Goal: Task Accomplishment & Management: Use online tool/utility

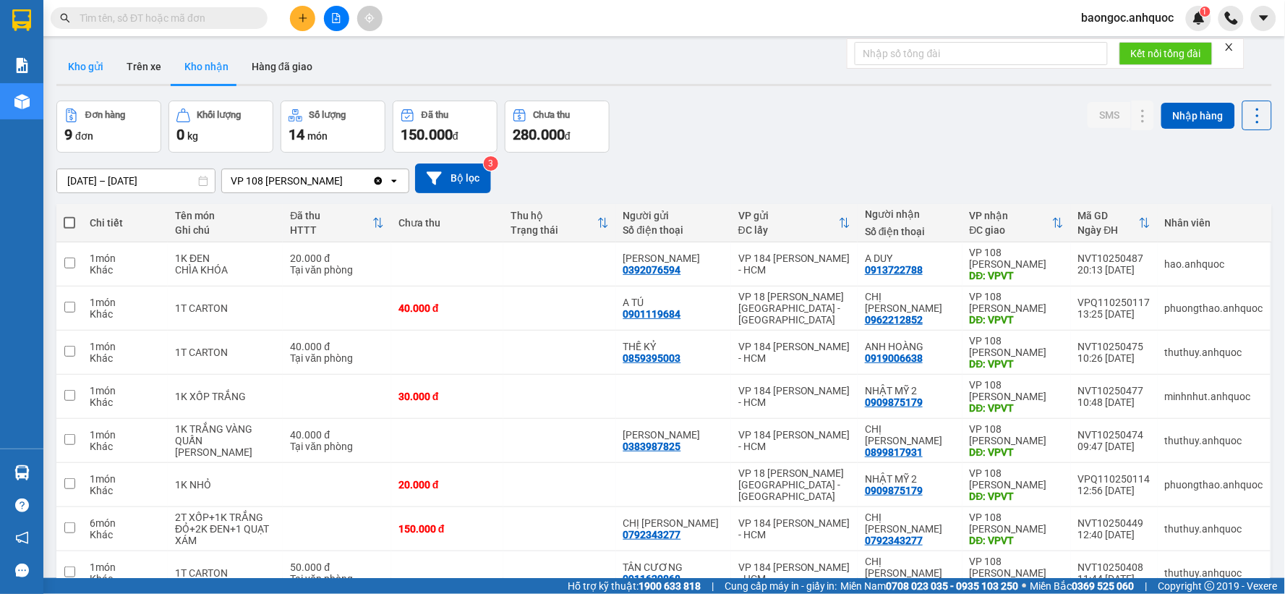
click at [94, 68] on button "Kho gửi" at bounding box center [85, 66] width 59 height 35
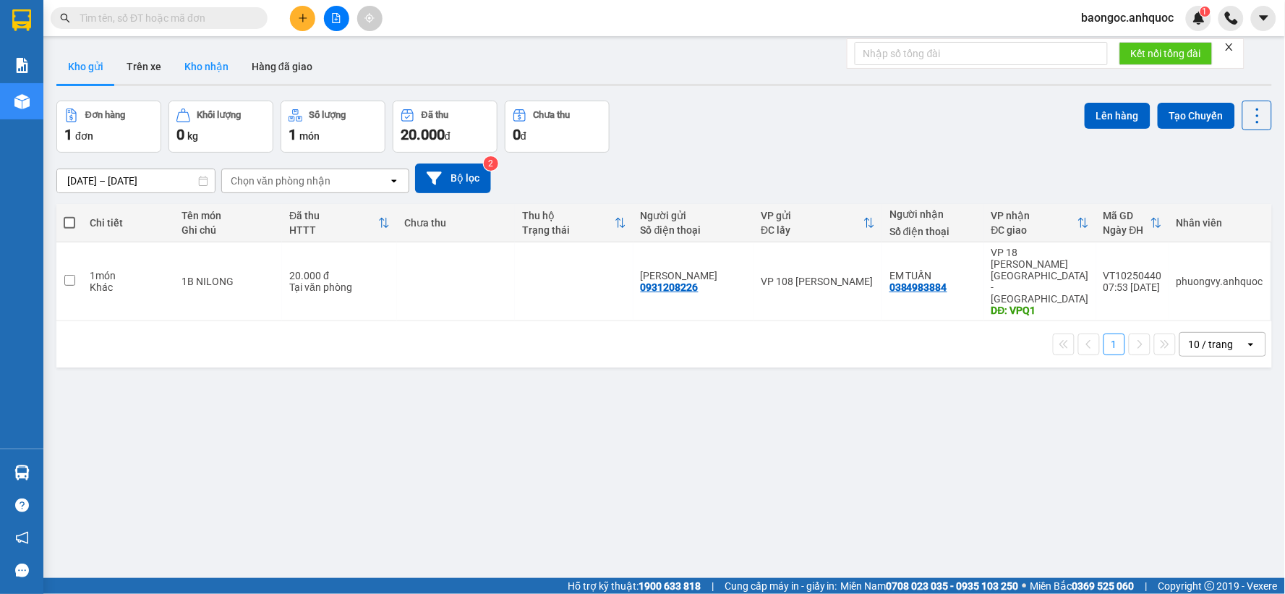
click at [194, 60] on button "Kho nhận" at bounding box center [206, 66] width 67 height 35
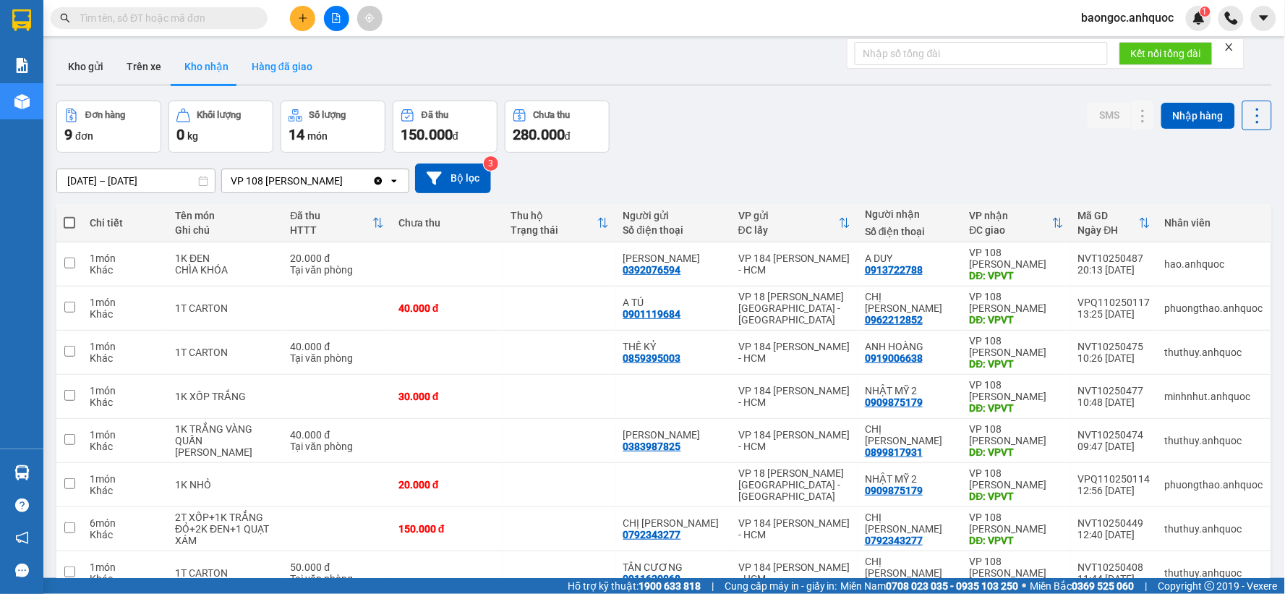
click at [271, 72] on button "Hàng đã giao" at bounding box center [282, 66] width 84 height 35
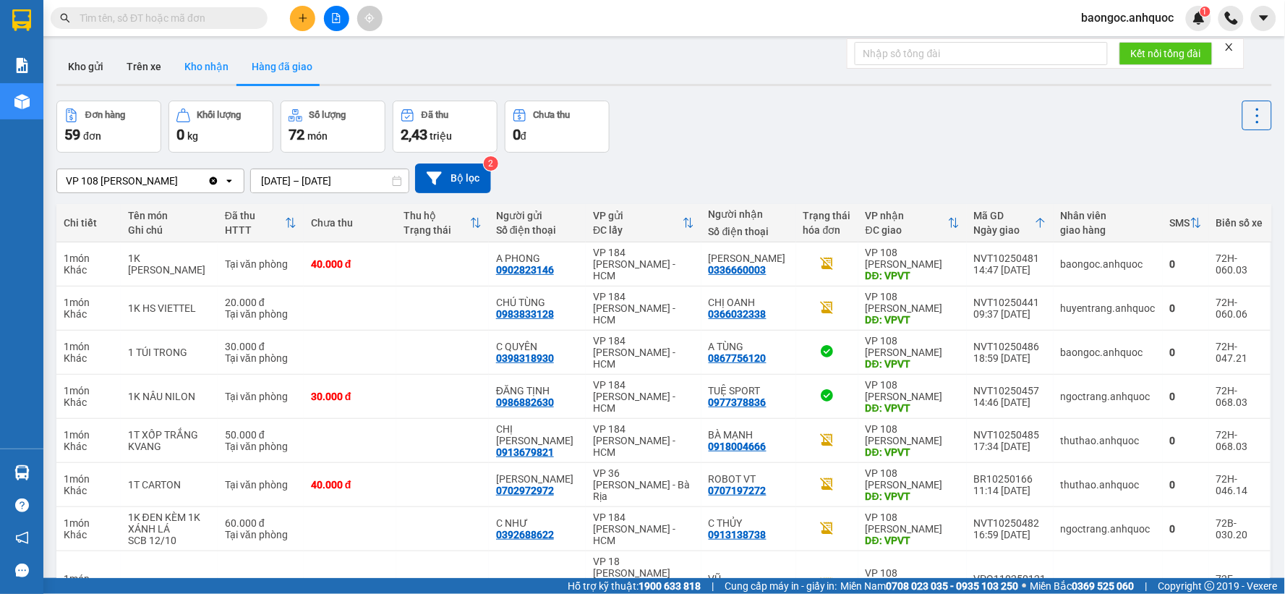
click at [206, 68] on button "Kho nhận" at bounding box center [206, 66] width 67 height 35
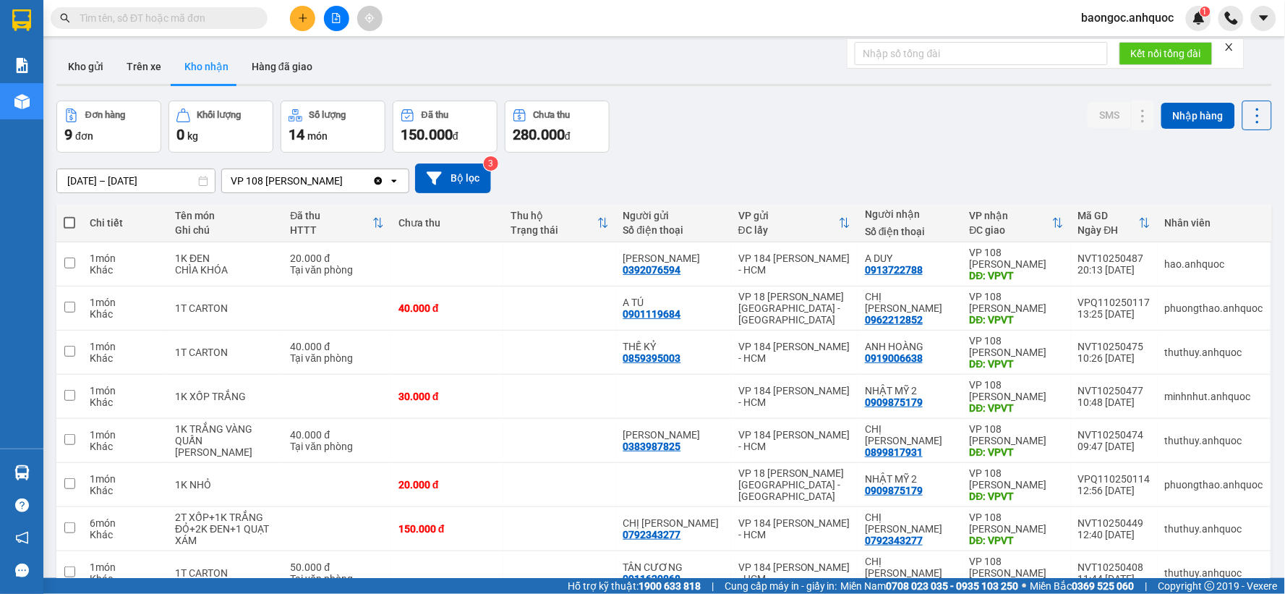
click at [119, 176] on input "09/10/2025 – 14/10/2025" at bounding box center [136, 180] width 158 height 23
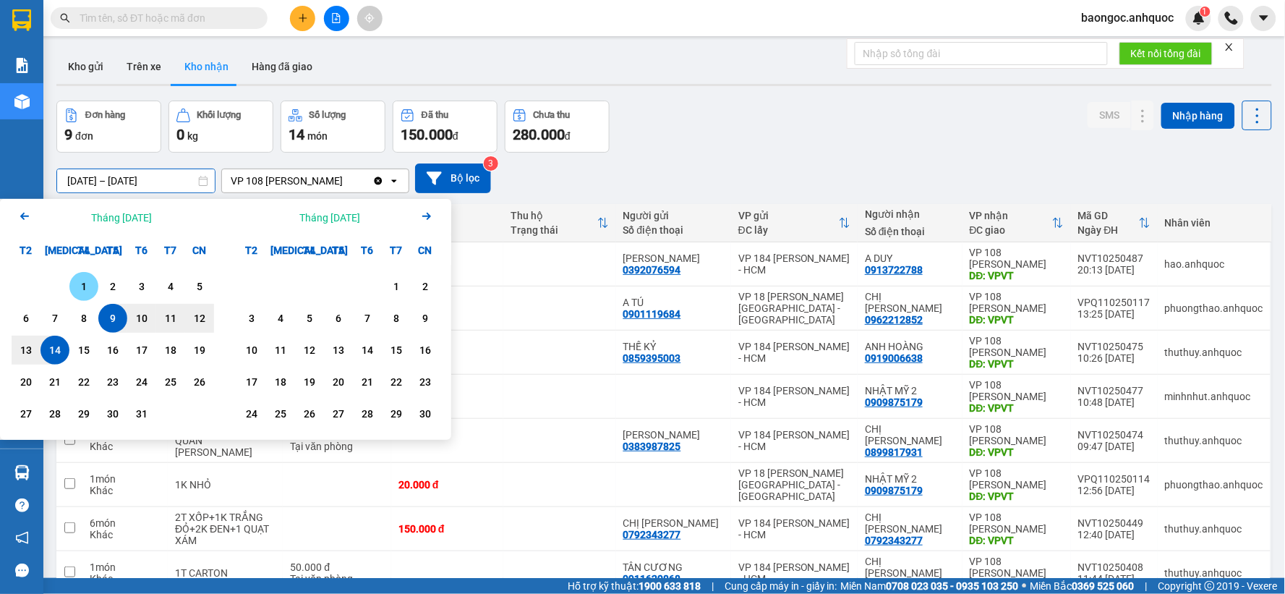
click at [88, 289] on div "1" at bounding box center [84, 286] width 20 height 17
click at [52, 350] on div "14" at bounding box center [55, 349] width 20 height 17
type input "01/10/2025 – 14/10/2025"
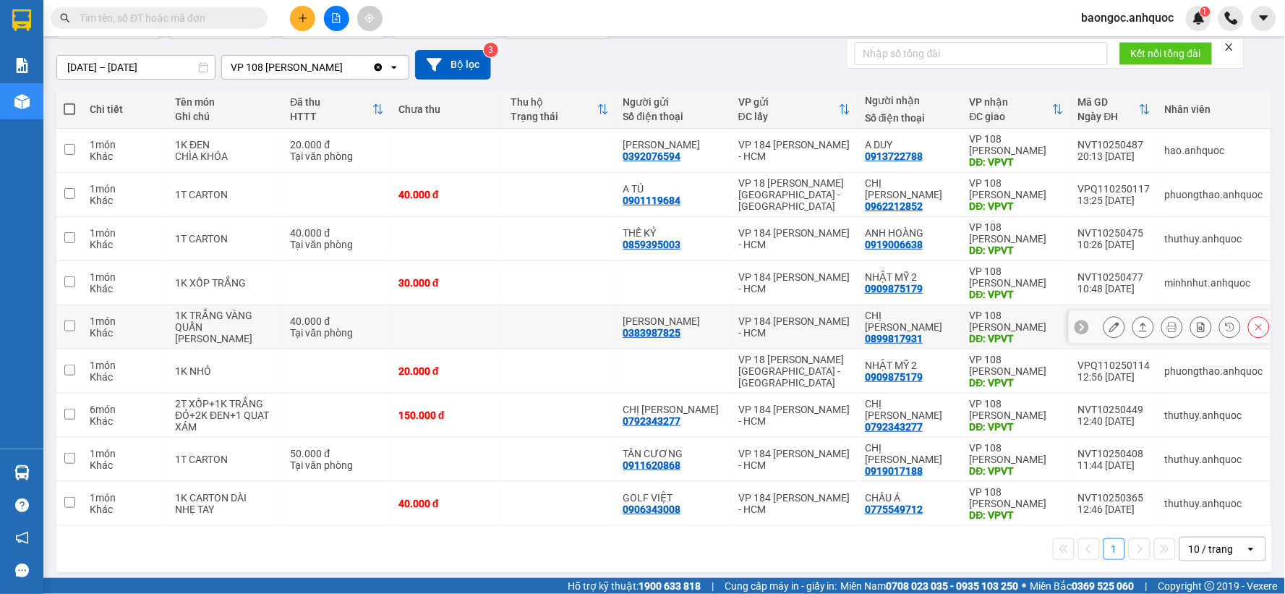
scroll to position [121, 0]
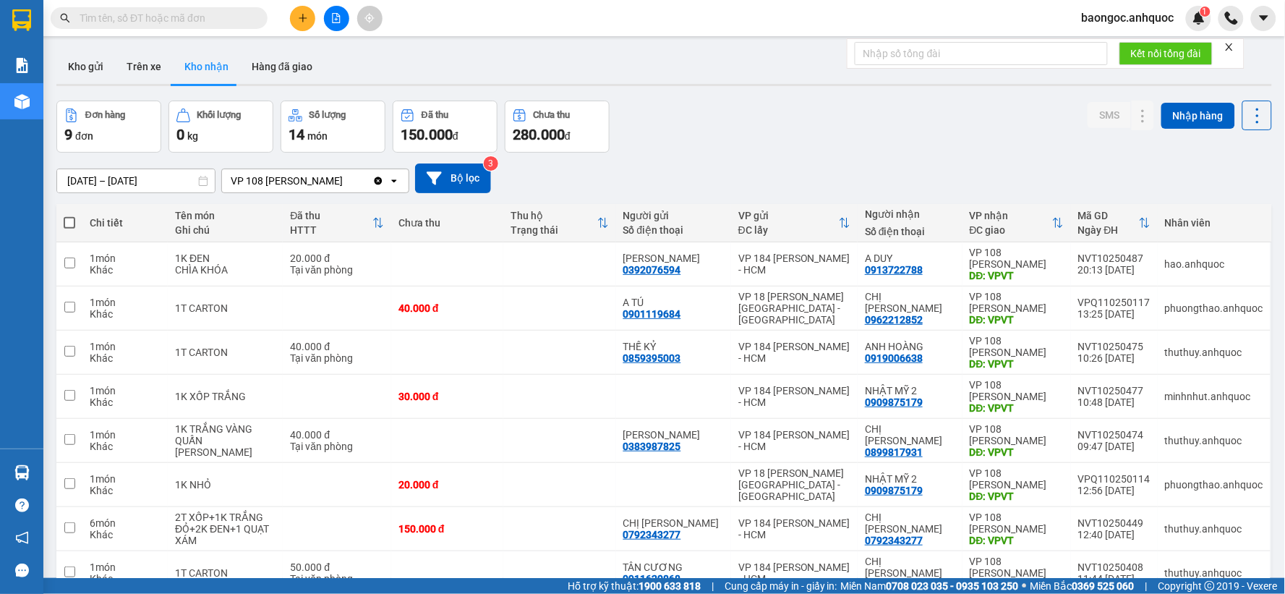
click at [304, 20] on icon "plus" at bounding box center [303, 18] width 10 height 10
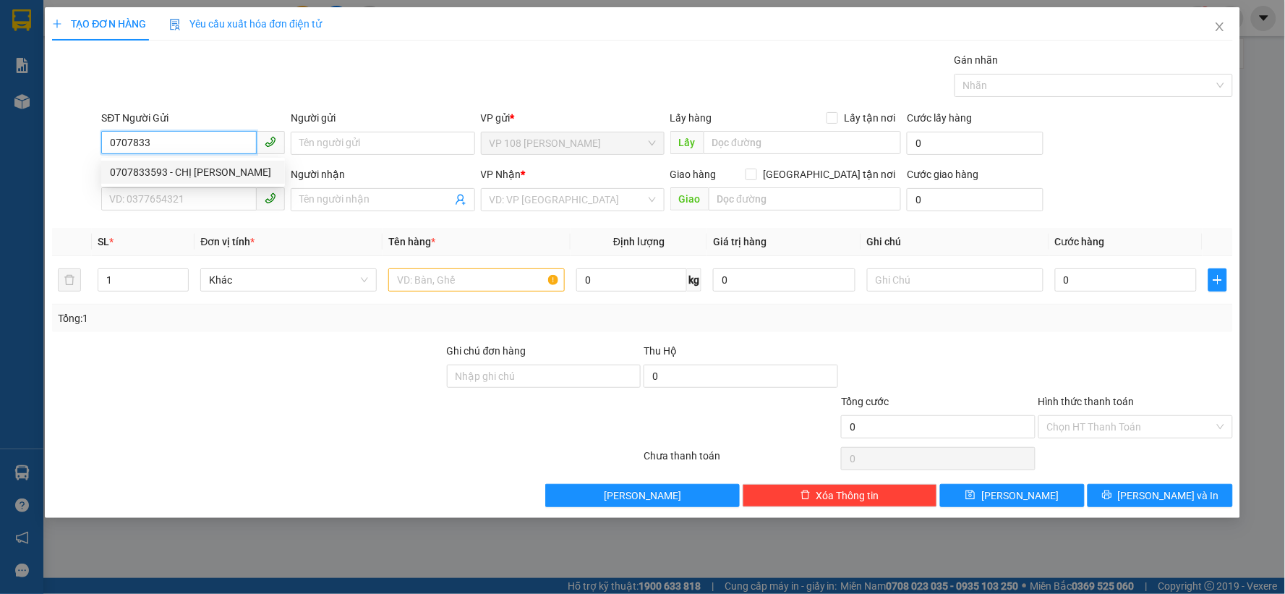
click at [203, 174] on div "0707833593 - CHỊ LAN" at bounding box center [193, 172] width 166 height 16
type input "0707833593"
type input "CHỊ LAN"
type input "0356809189"
type input "A ĐỨC"
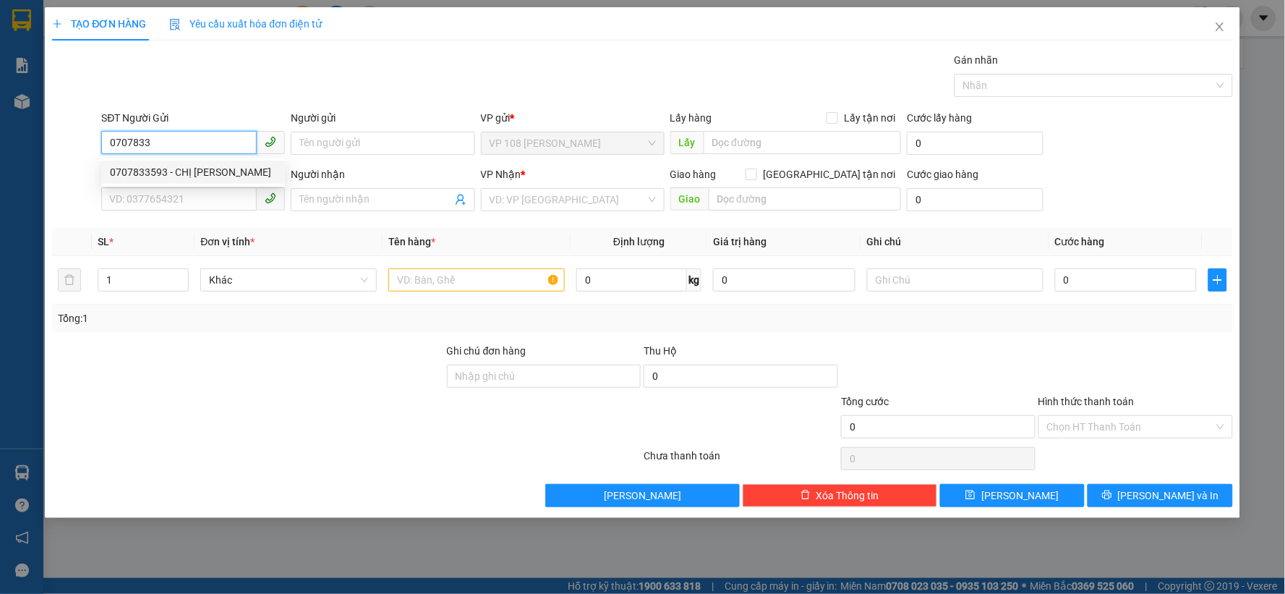
type input "VP NVT"
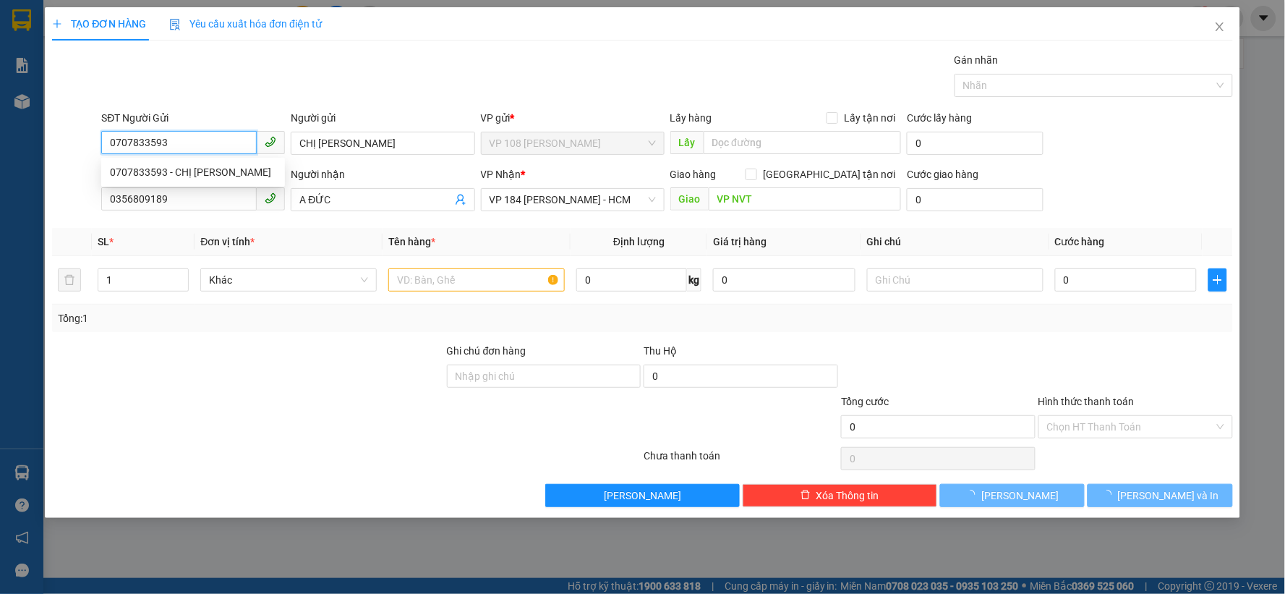
type input "150.000"
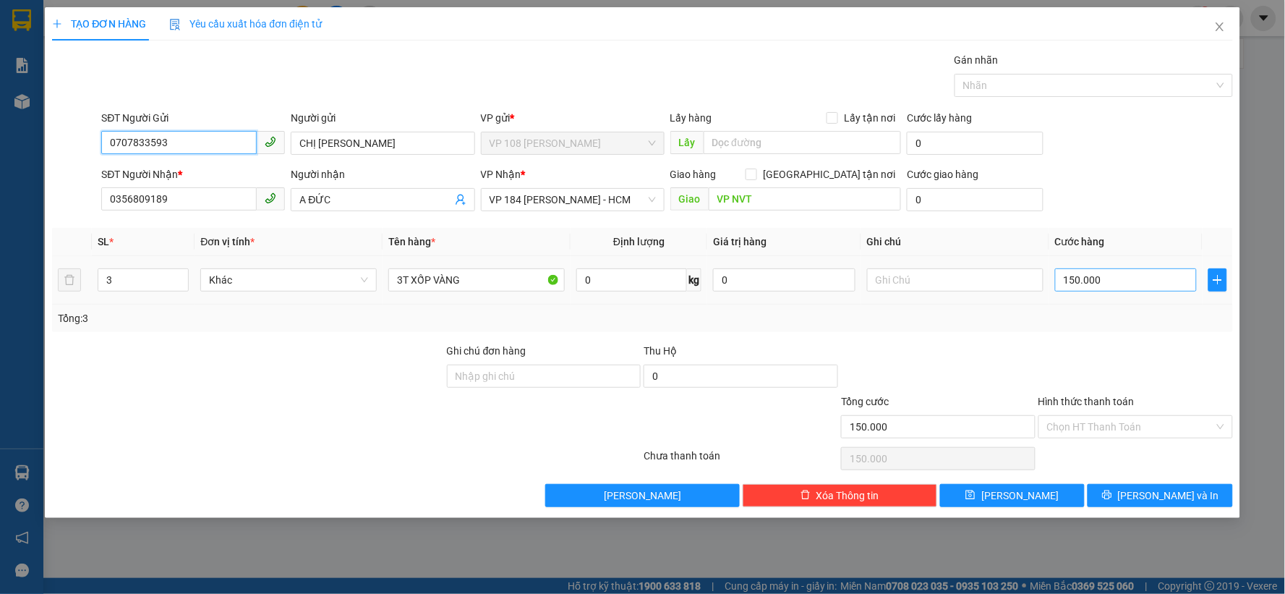
type input "0707833593"
click at [1110, 283] on input "150.000" at bounding box center [1126, 279] width 142 height 23
type input "1"
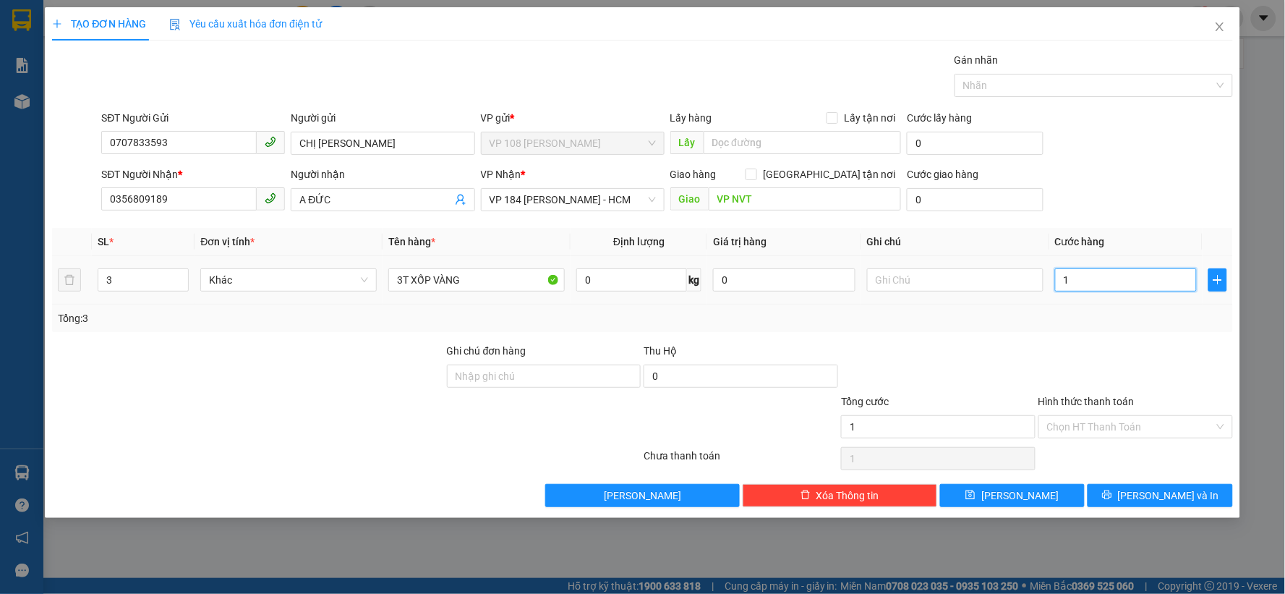
type input "14"
type input "140"
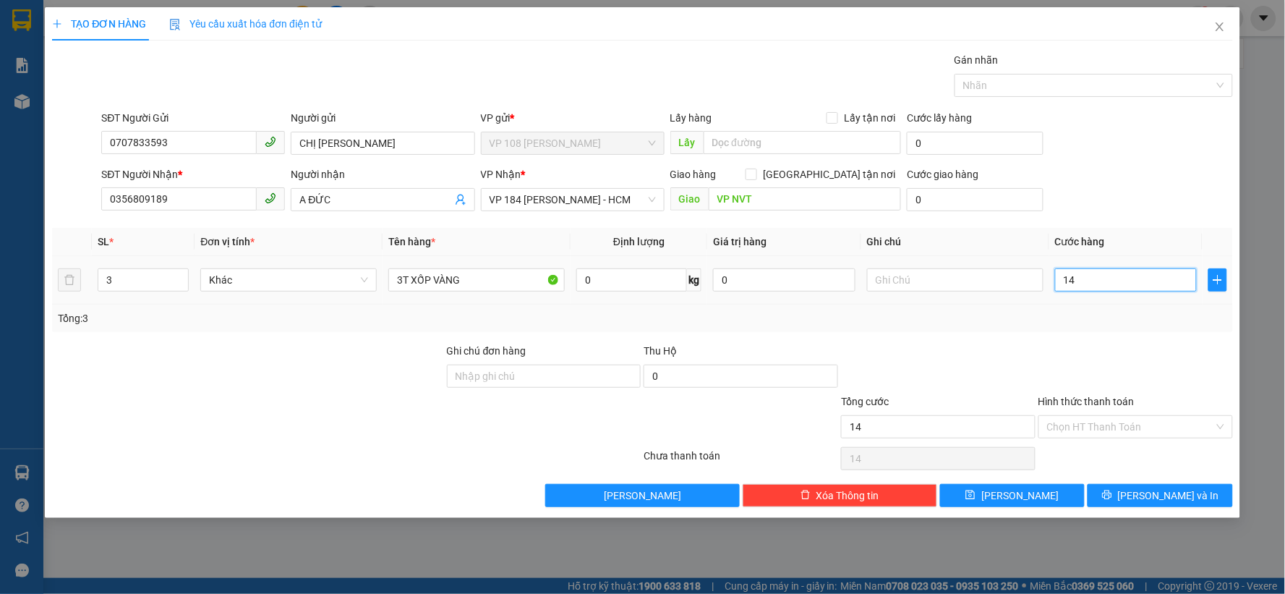
type input "140"
type input "1.400"
type input "14.000"
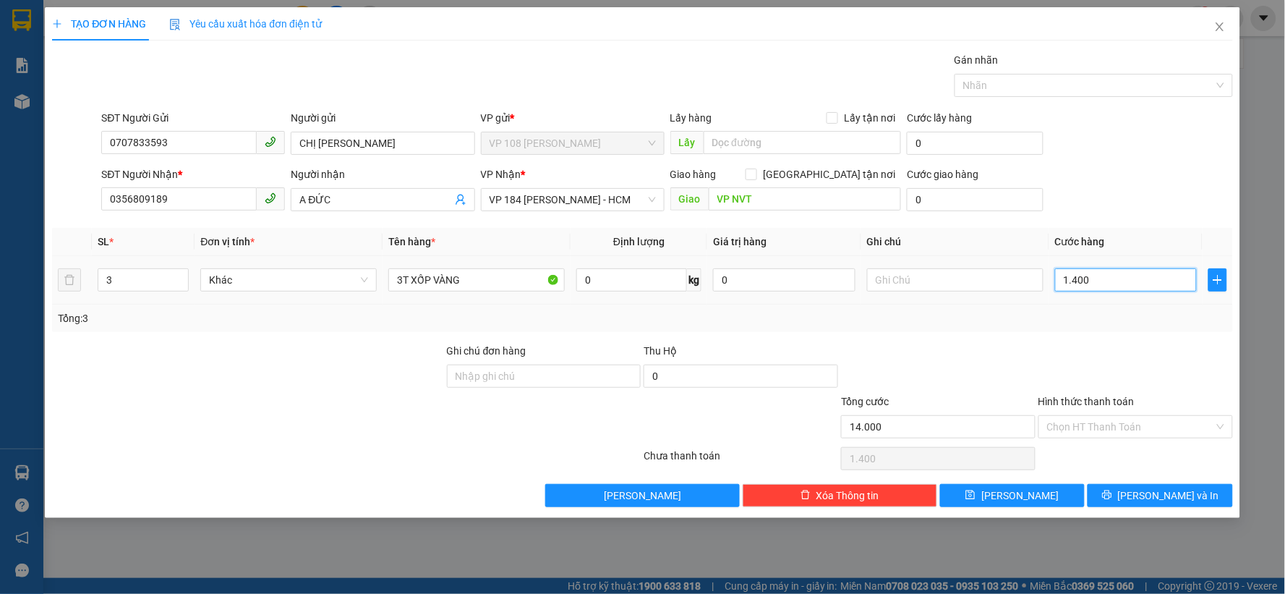
type input "14.000"
type input "140.000"
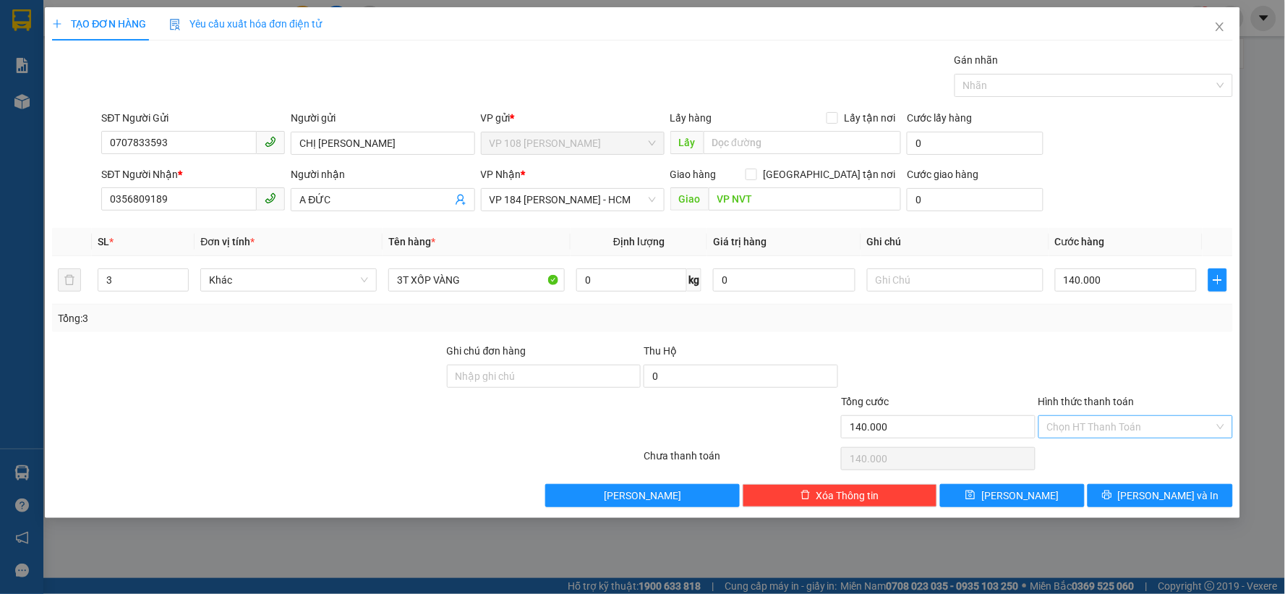
click at [1127, 423] on input "Hình thức thanh toán" at bounding box center [1130, 427] width 167 height 22
click at [1103, 451] on div "Tại văn phòng" at bounding box center [1136, 456] width 177 height 16
type input "0"
click at [1122, 497] on button "Lưu và In" at bounding box center [1160, 495] width 145 height 23
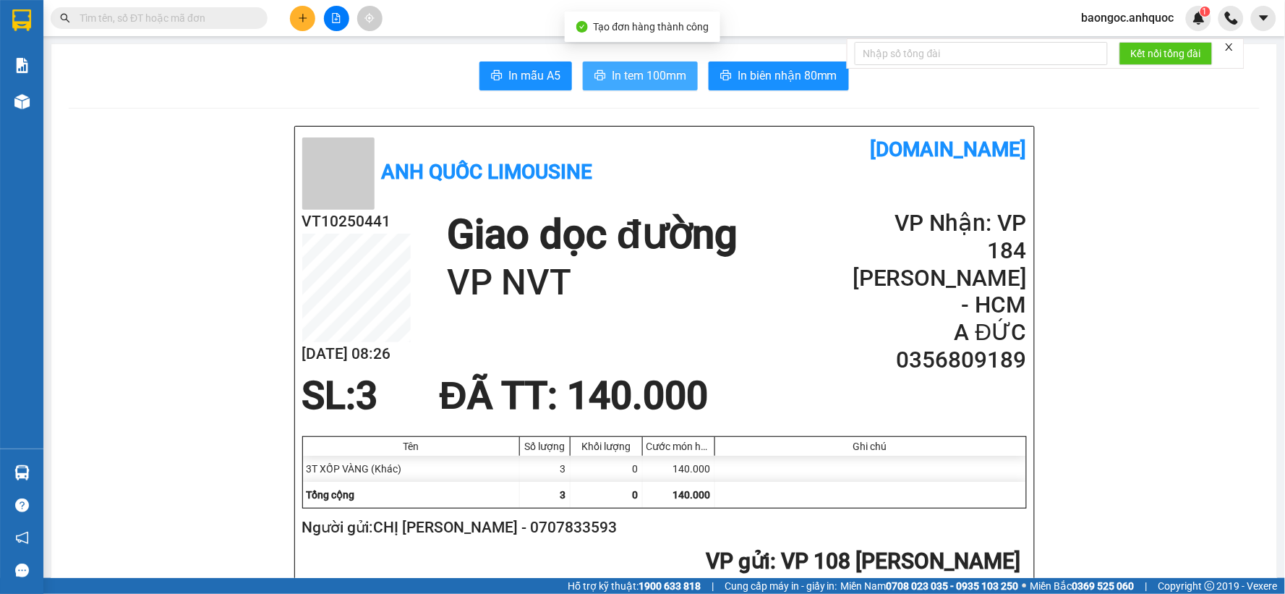
click at [647, 74] on span "In tem 100mm" at bounding box center [649, 76] width 74 height 18
click at [1134, 17] on span "baongoc.anhquoc" at bounding box center [1128, 18] width 116 height 18
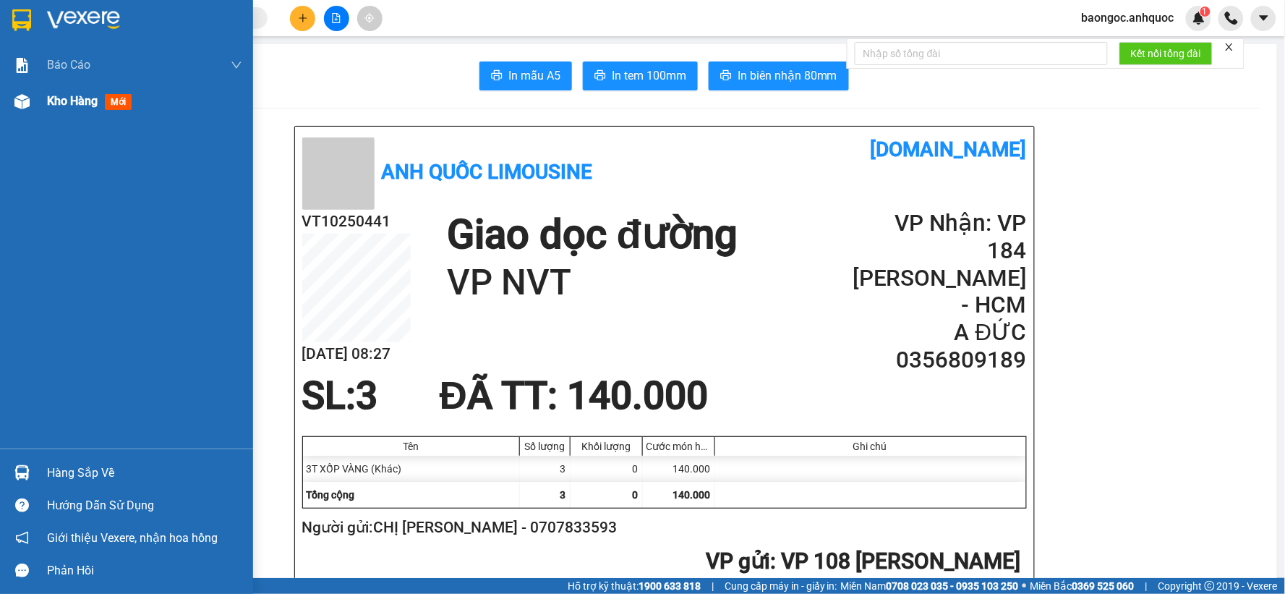
click at [53, 106] on span "Kho hàng" at bounding box center [72, 101] width 51 height 14
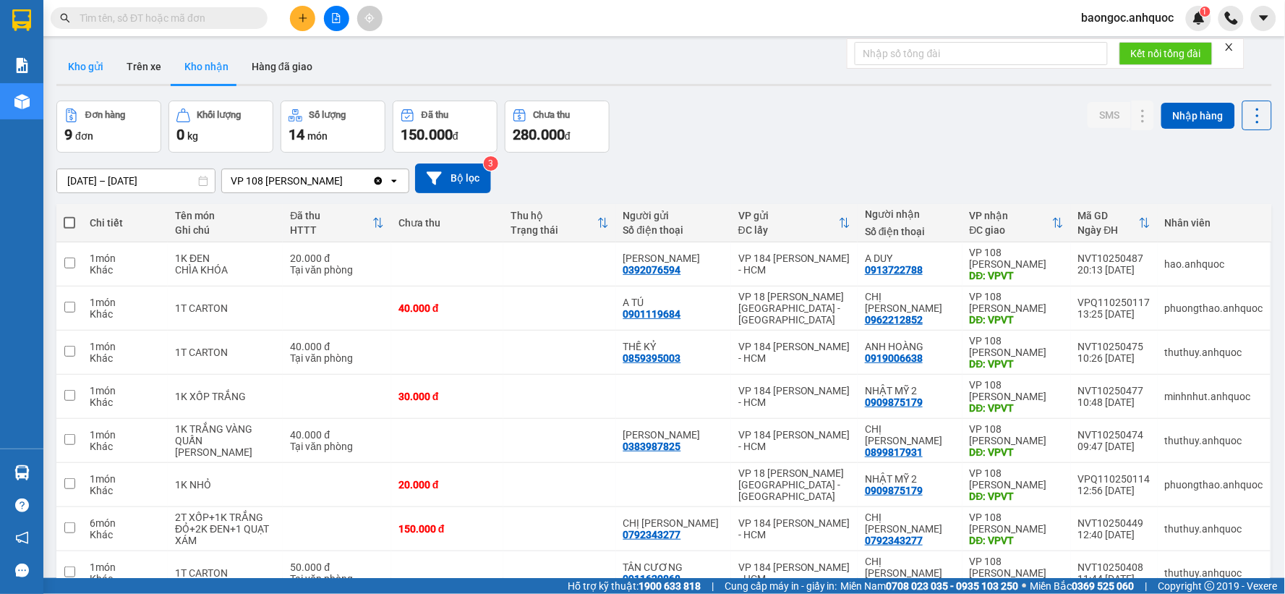
click at [95, 62] on button "Kho gửi" at bounding box center [85, 66] width 59 height 35
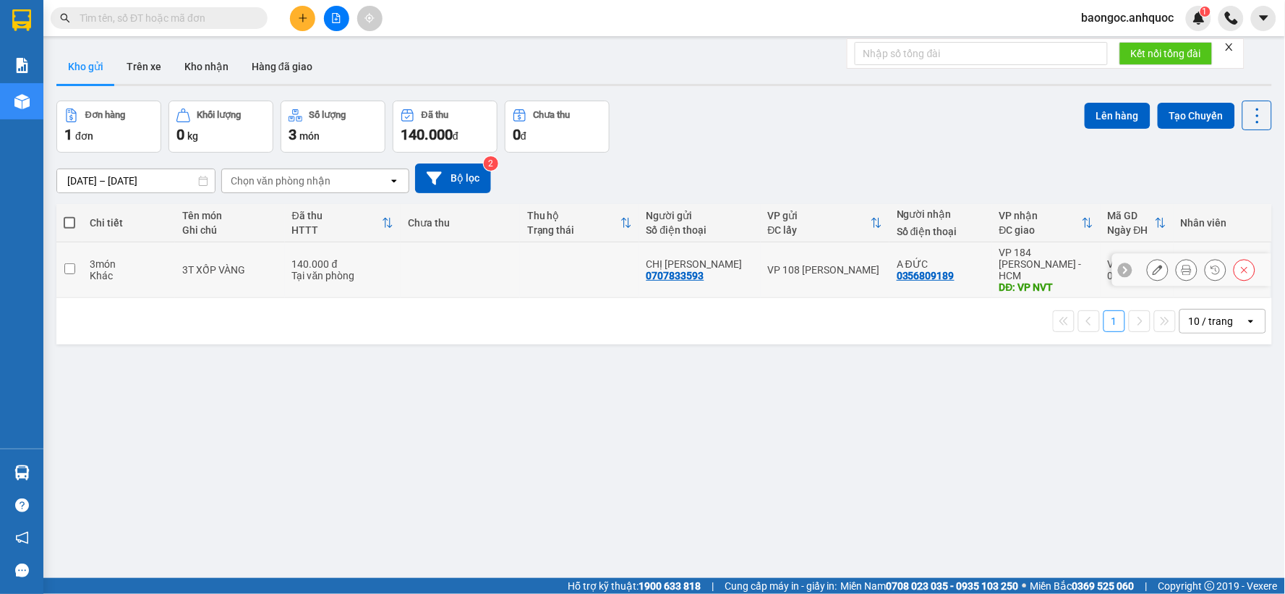
click at [67, 263] on input "checkbox" at bounding box center [69, 268] width 11 height 11
checkbox input "true"
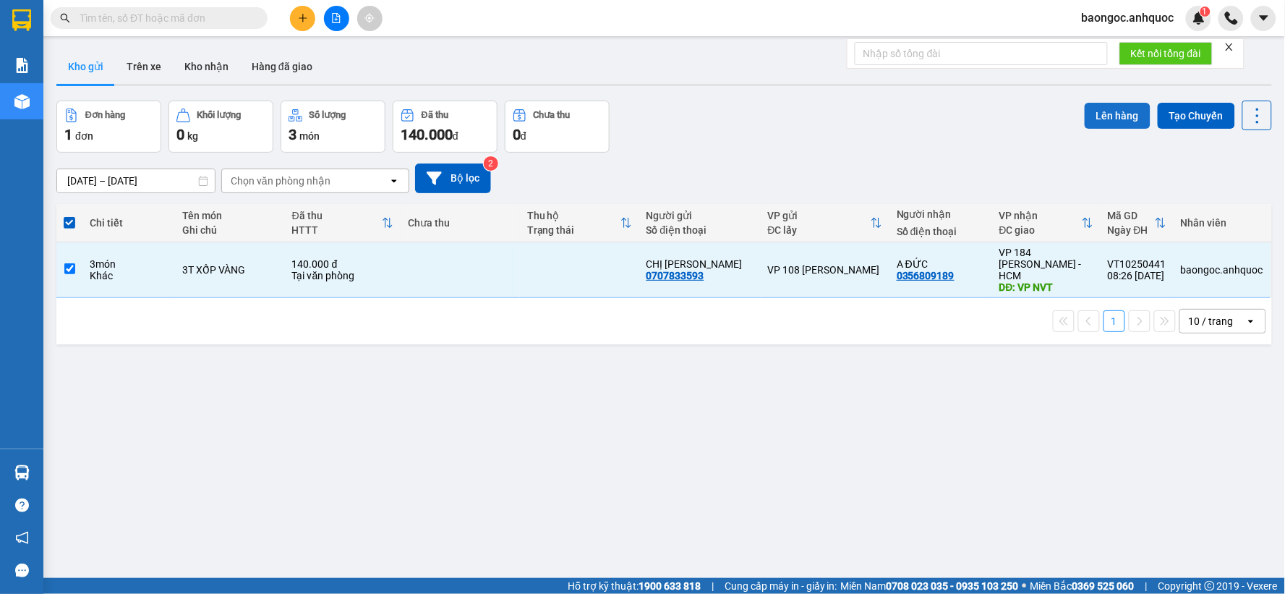
click at [1096, 116] on button "Lên hàng" at bounding box center [1118, 116] width 66 height 26
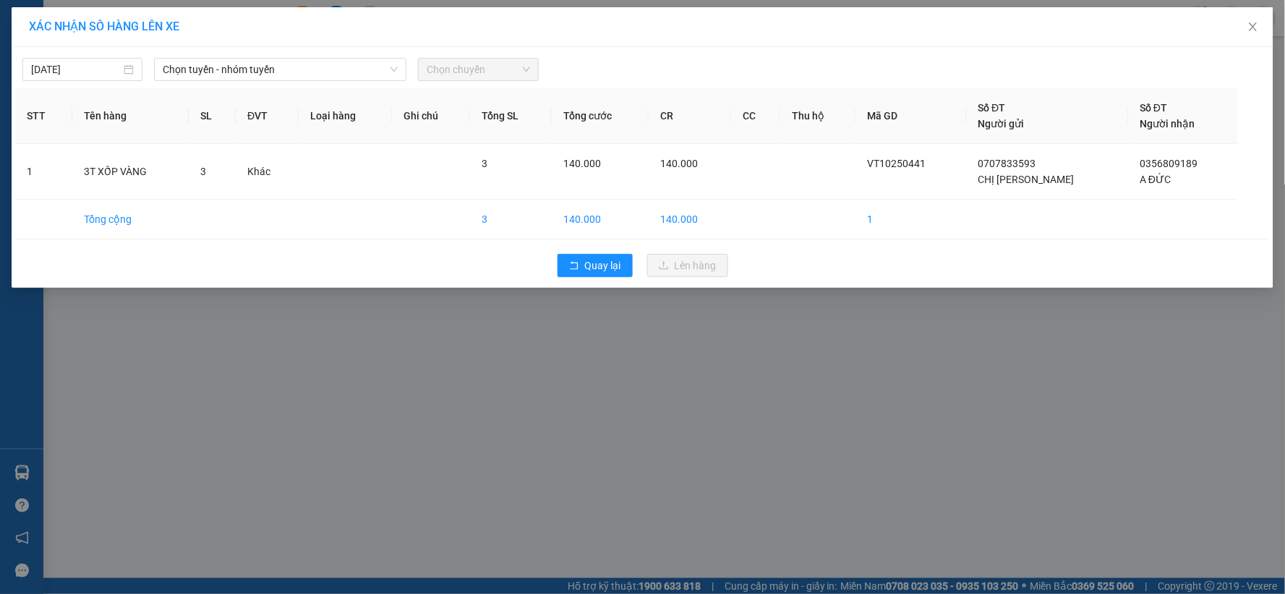
click at [639, 434] on div "XÁC NHẬN SỐ HÀNG LÊN XE 13/10/2025 Chọn tuyến - nhóm tuyến Chọn chuyến STT Tên …" at bounding box center [642, 297] width 1285 height 594
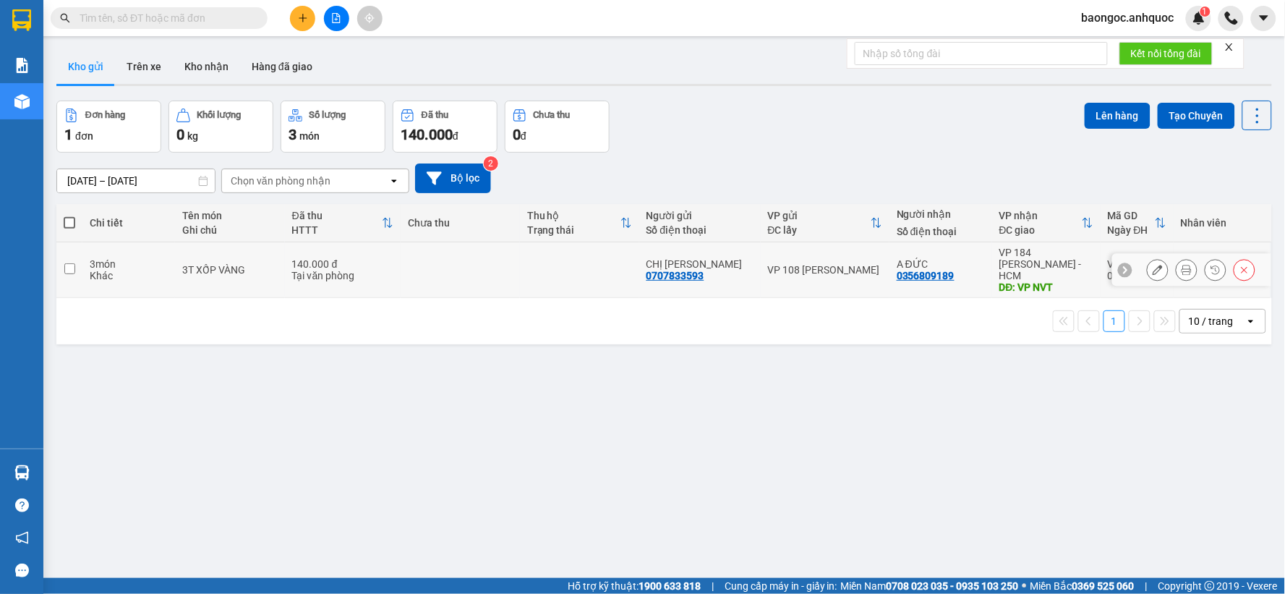
click at [1182, 265] on icon at bounding box center [1187, 270] width 10 height 10
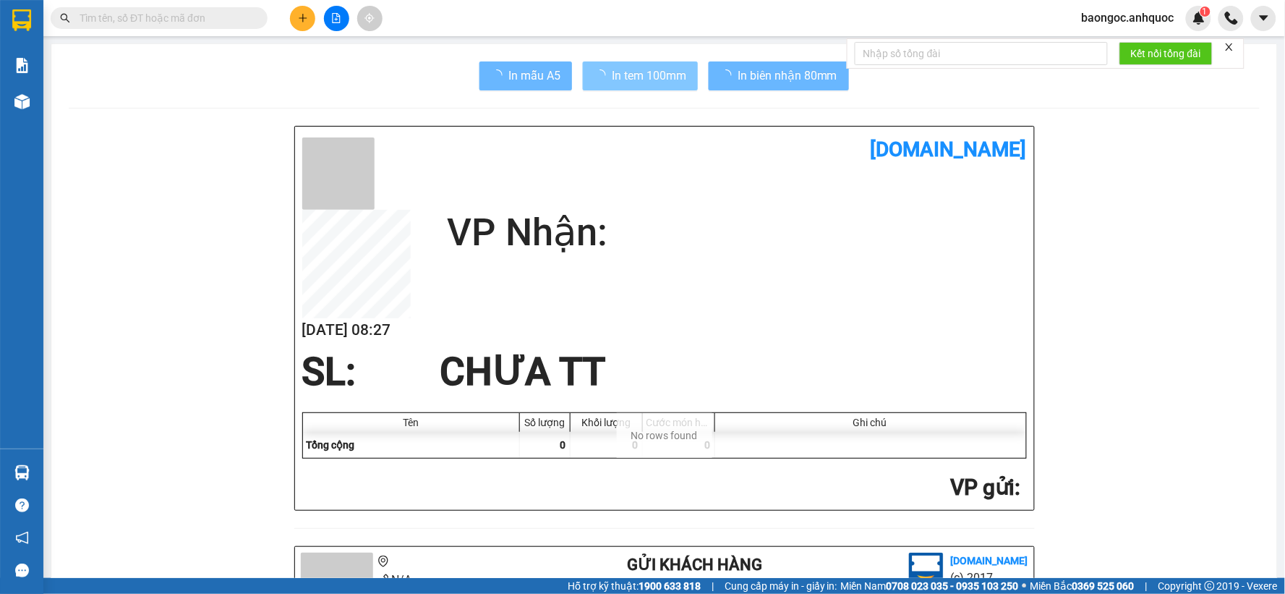
click at [657, 77] on span "In tem 100mm" at bounding box center [649, 76] width 74 height 18
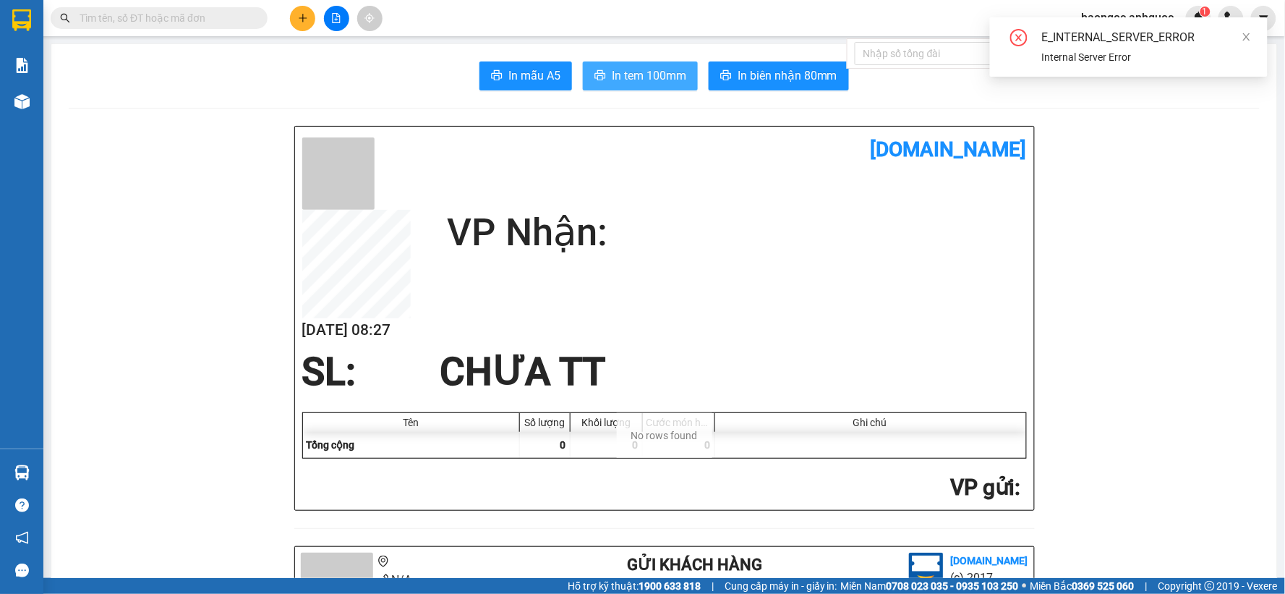
click at [657, 77] on span "In tem 100mm" at bounding box center [649, 76] width 74 height 18
click at [1248, 36] on icon "close" at bounding box center [1246, 36] width 7 height 7
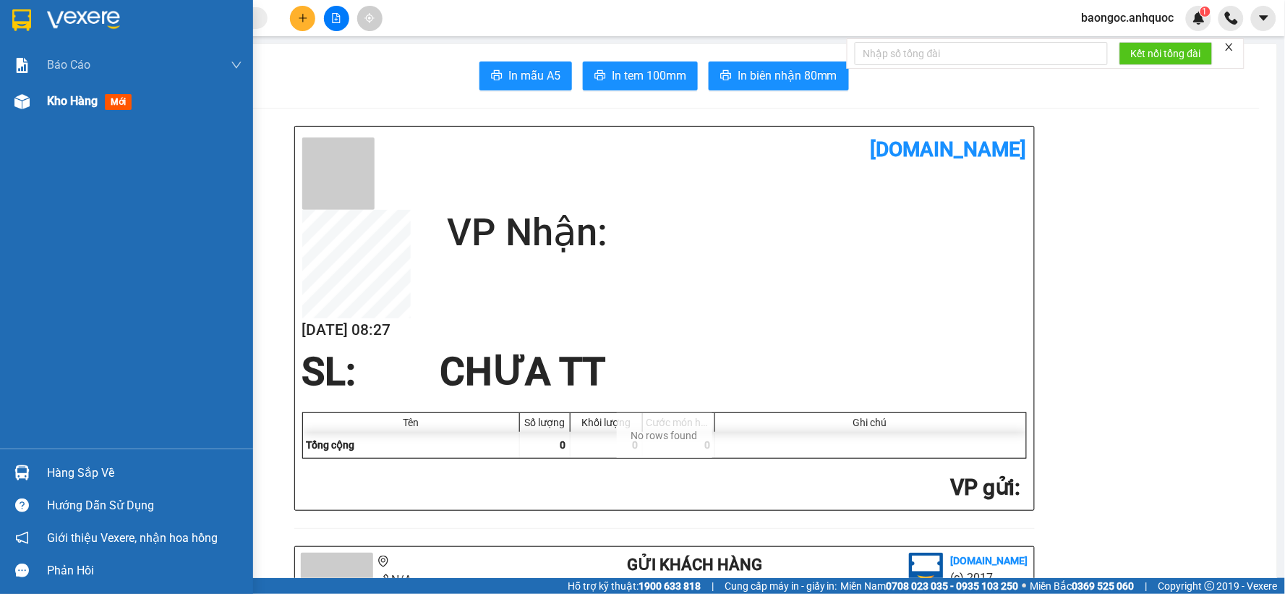
click at [61, 103] on span "Kho hàng" at bounding box center [72, 101] width 51 height 14
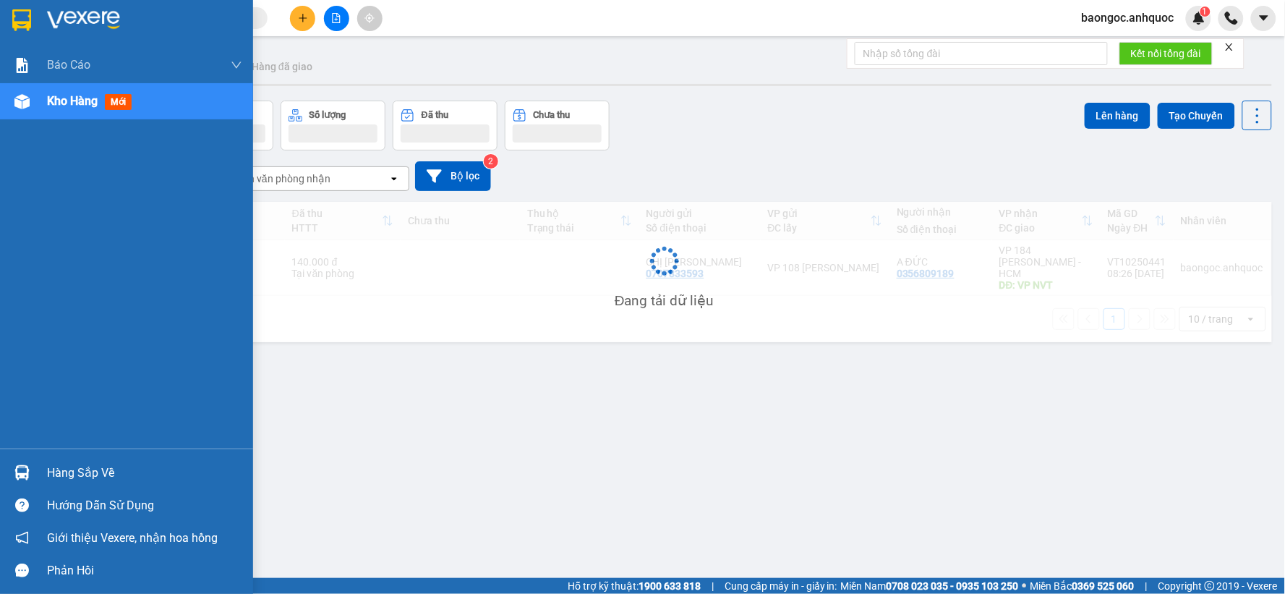
click at [61, 103] on span "Kho hàng" at bounding box center [72, 101] width 51 height 14
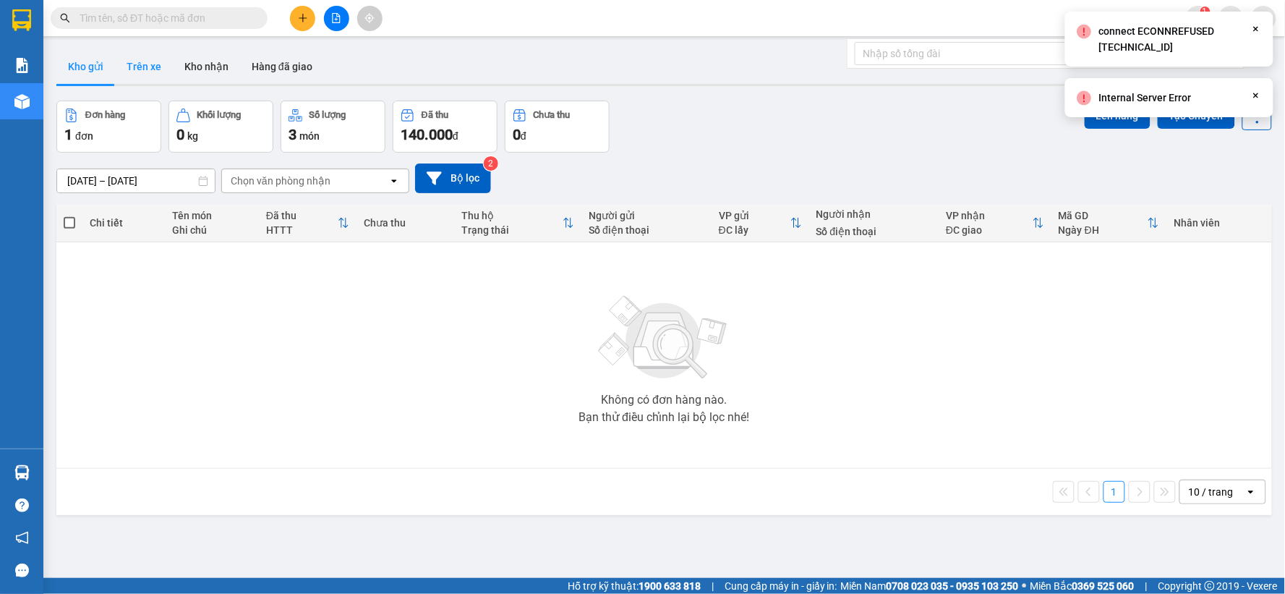
click at [150, 70] on button "Trên xe" at bounding box center [144, 66] width 58 height 35
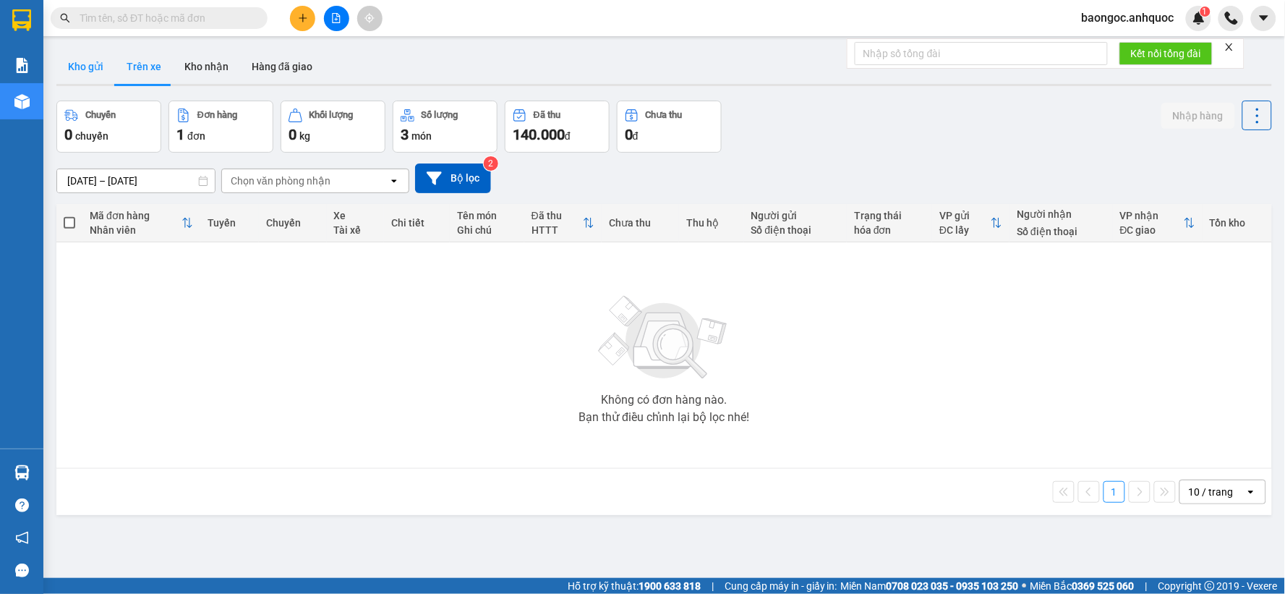
click at [95, 68] on button "Kho gửi" at bounding box center [85, 66] width 59 height 35
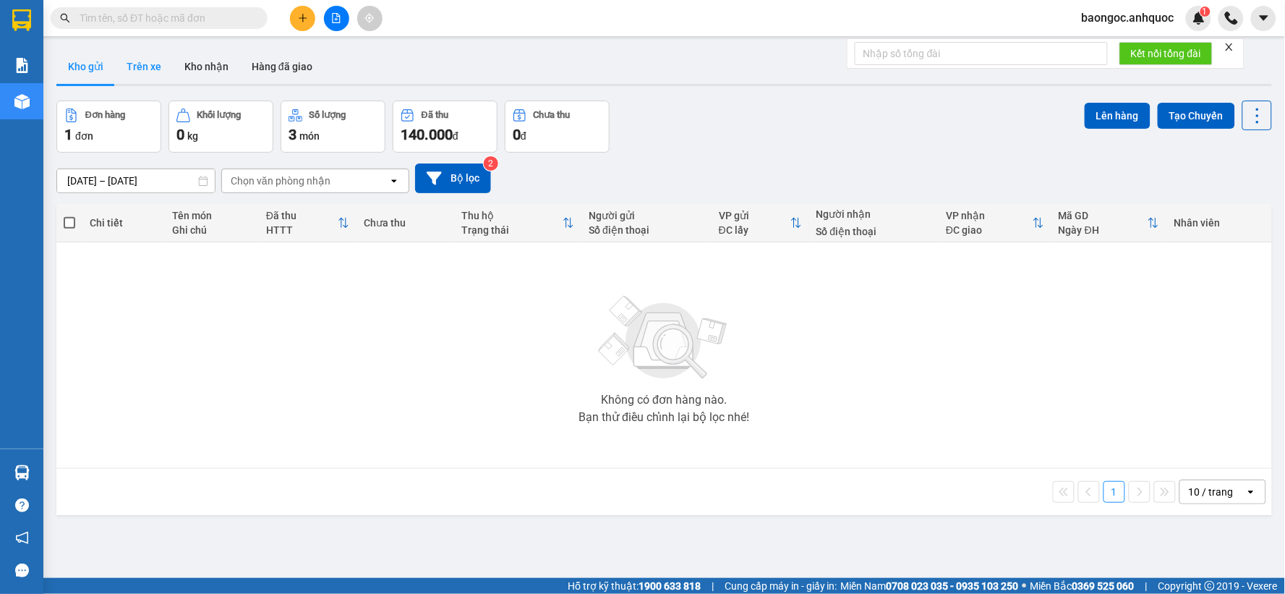
click at [129, 67] on button "Trên xe" at bounding box center [144, 66] width 58 height 35
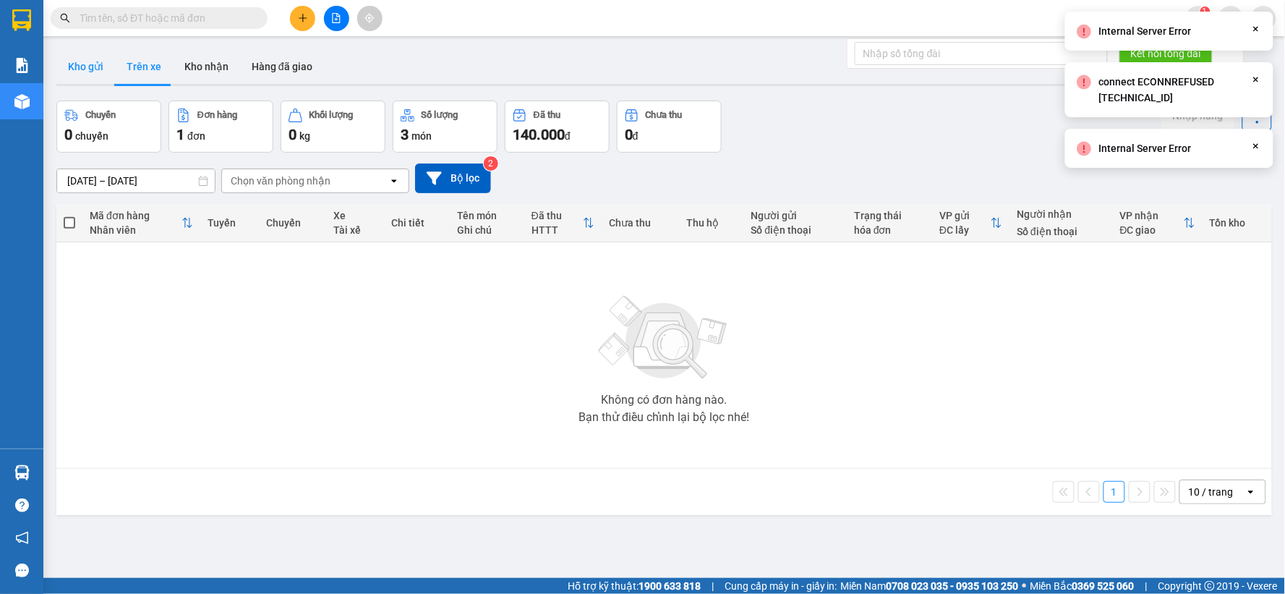
click at [95, 75] on button "Kho gửi" at bounding box center [85, 66] width 59 height 35
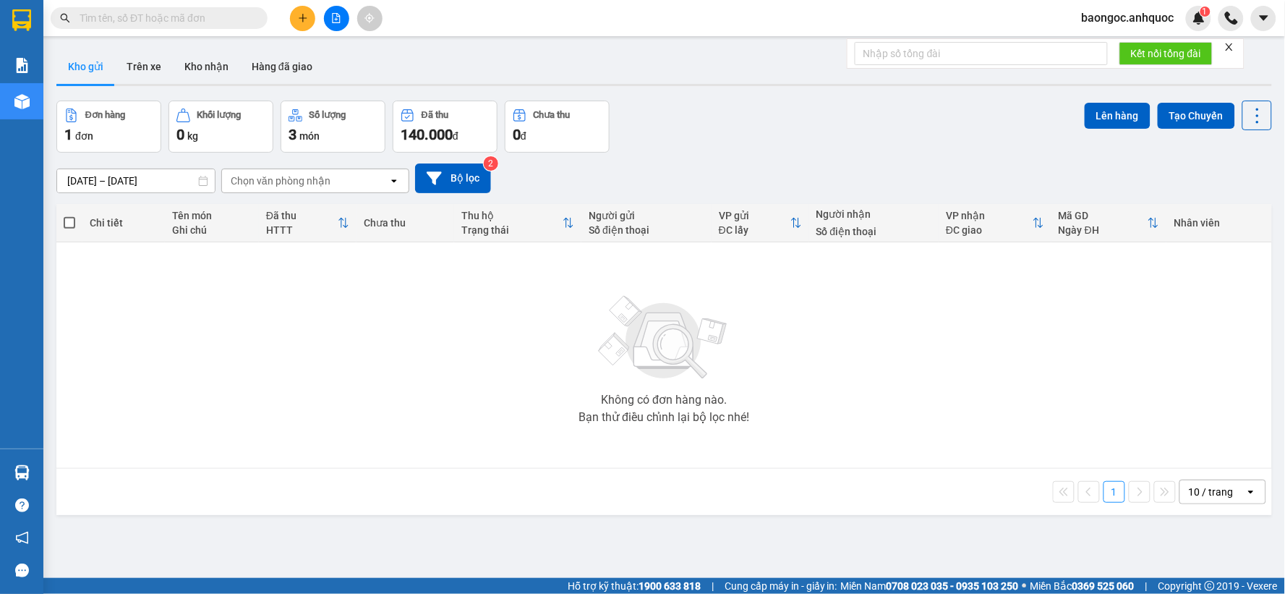
click at [99, 20] on input "text" at bounding box center [165, 18] width 171 height 16
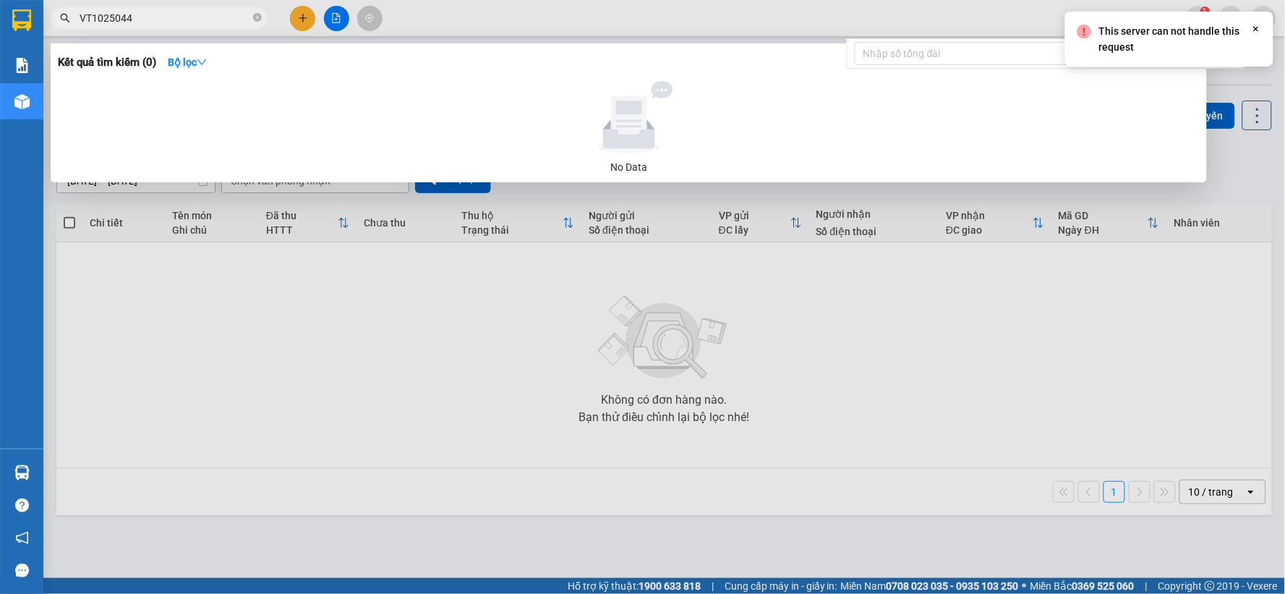
type input "VT10250441"
click at [158, 14] on input "VT10250441" at bounding box center [165, 18] width 171 height 16
click at [175, 17] on input "VT10250441" at bounding box center [165, 18] width 171 height 16
click at [257, 18] on icon "close-circle" at bounding box center [257, 17] width 9 height 9
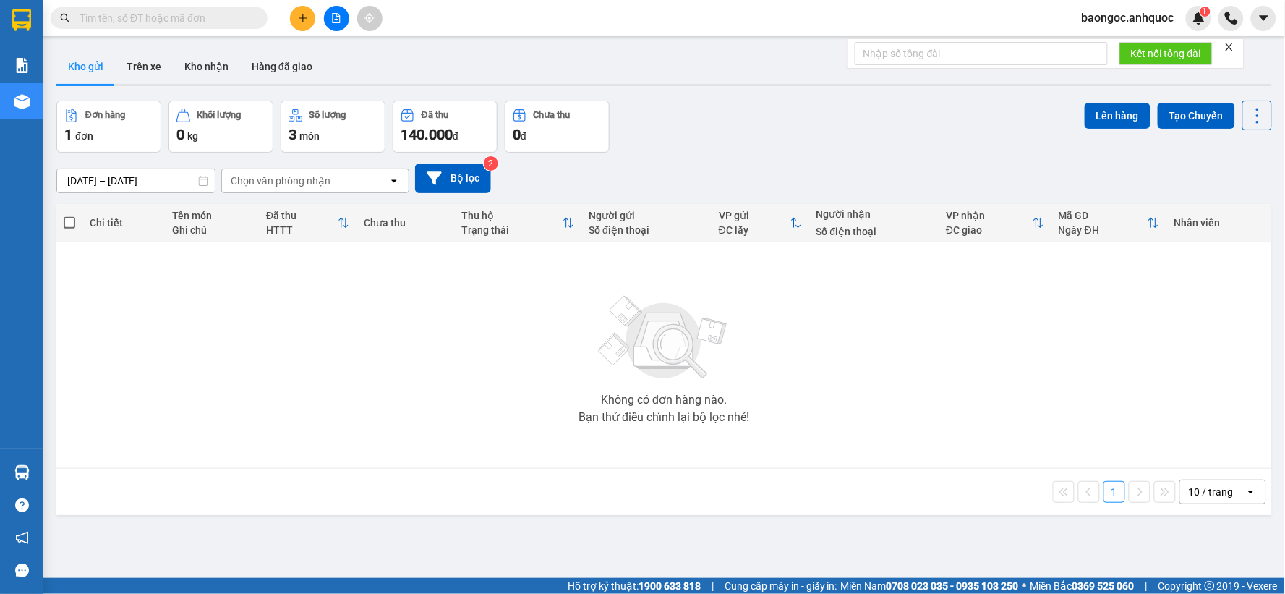
click at [451, 346] on div "Không có đơn hàng nào. Bạn thử điều chỉnh lại bộ lọc nhé!" at bounding box center [664, 355] width 1201 height 217
click at [153, 69] on button "Trên xe" at bounding box center [144, 66] width 58 height 35
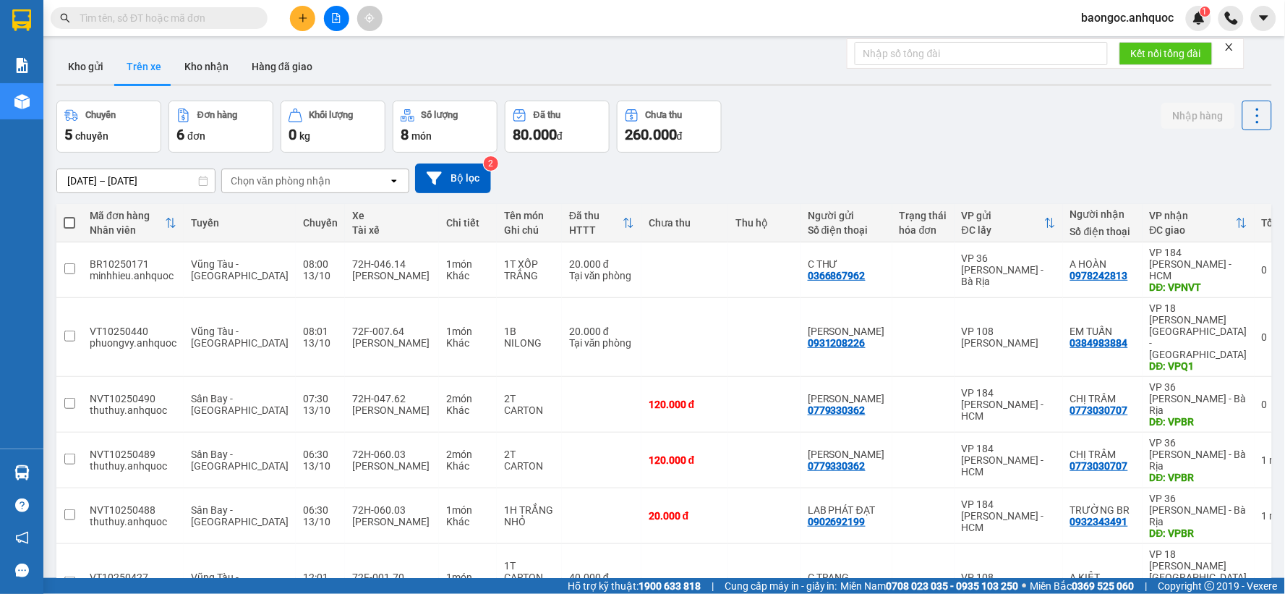
click at [183, 12] on input "text" at bounding box center [165, 18] width 171 height 16
click at [89, 67] on button "Kho gửi" at bounding box center [85, 66] width 59 height 35
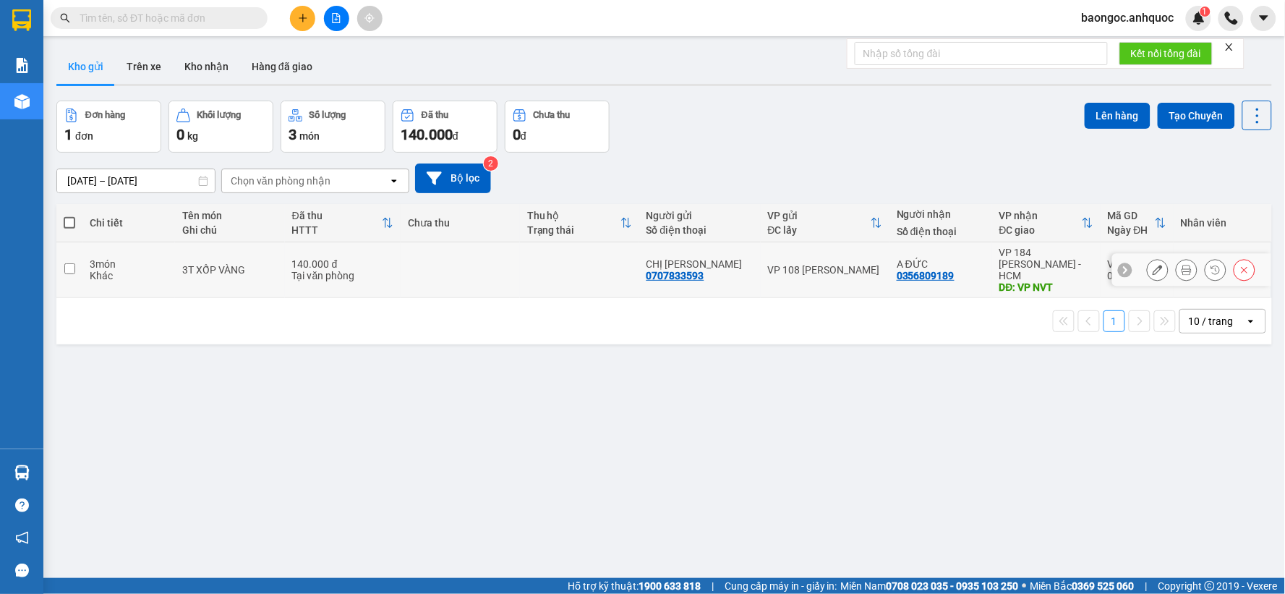
click at [1182, 265] on icon at bounding box center [1187, 270] width 10 height 10
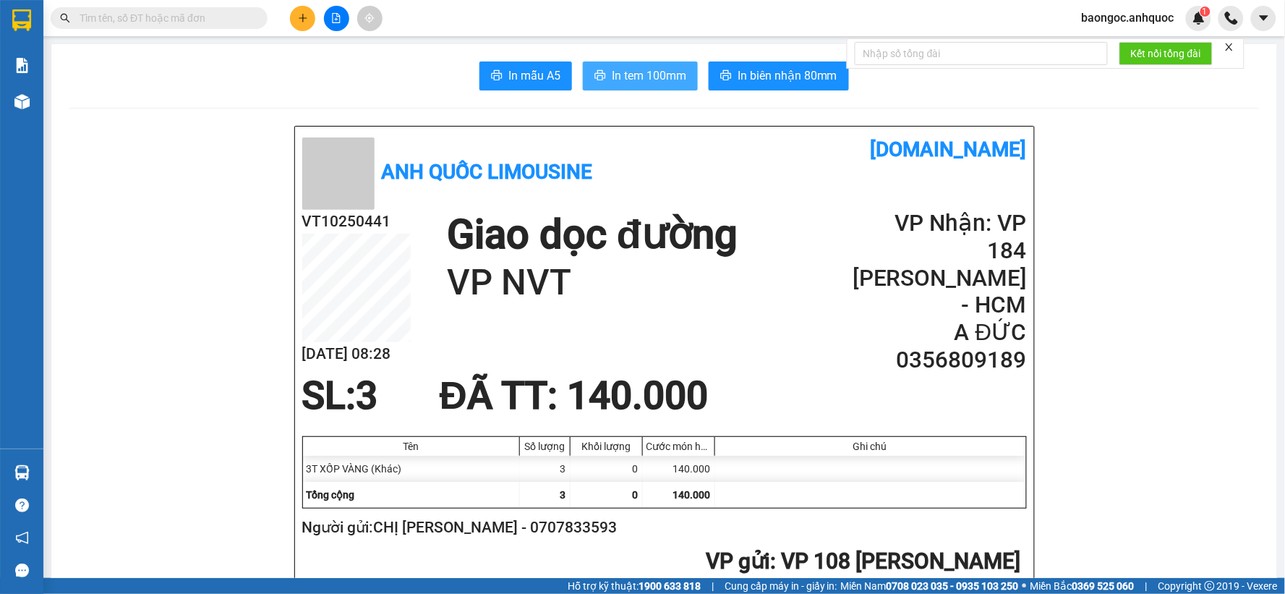
click at [632, 67] on span "In tem 100mm" at bounding box center [649, 76] width 74 height 18
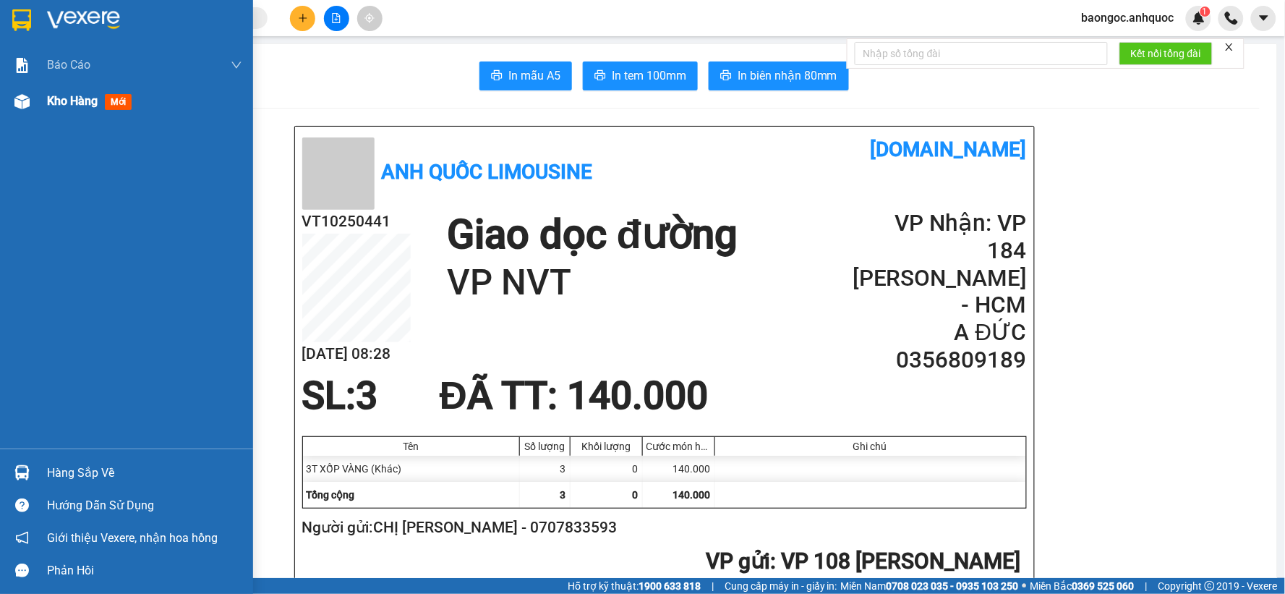
click at [84, 107] on span "Kho hàng" at bounding box center [72, 101] width 51 height 14
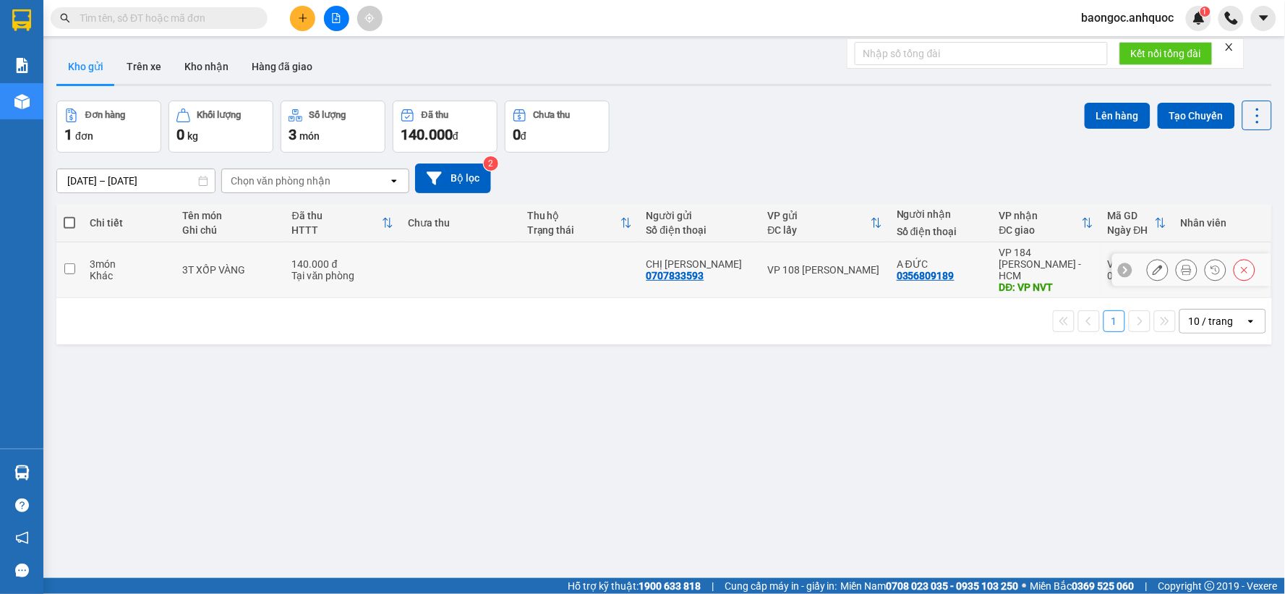
click at [66, 263] on input "checkbox" at bounding box center [69, 268] width 11 height 11
checkbox input "true"
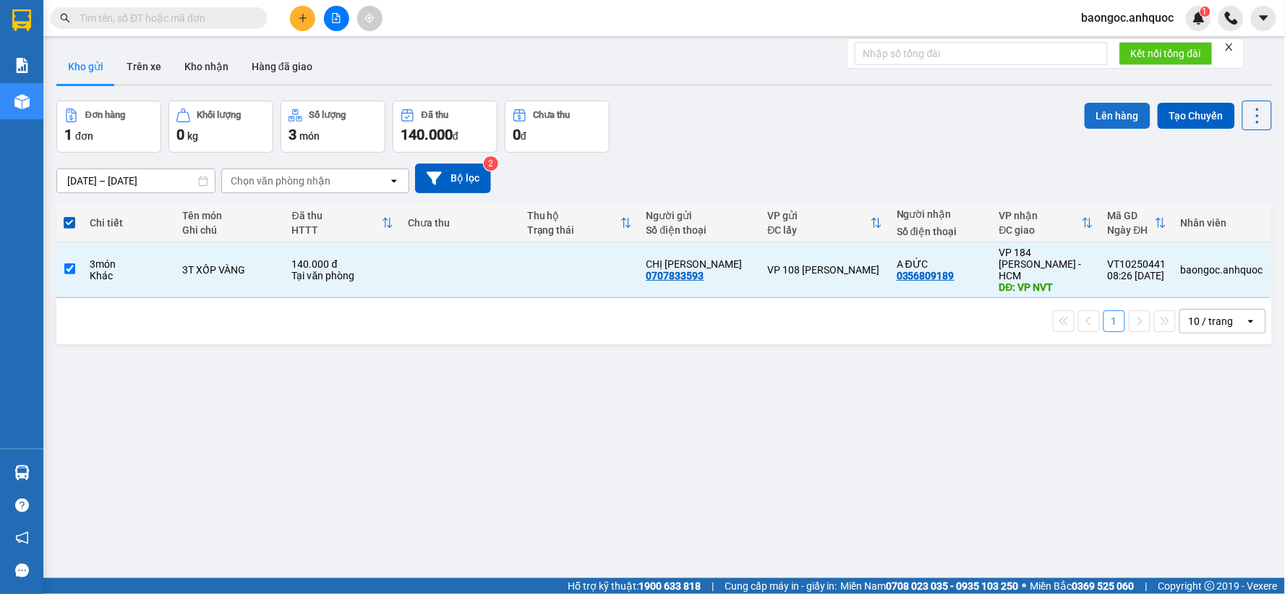
click at [1093, 124] on button "Lên hàng" at bounding box center [1118, 116] width 66 height 26
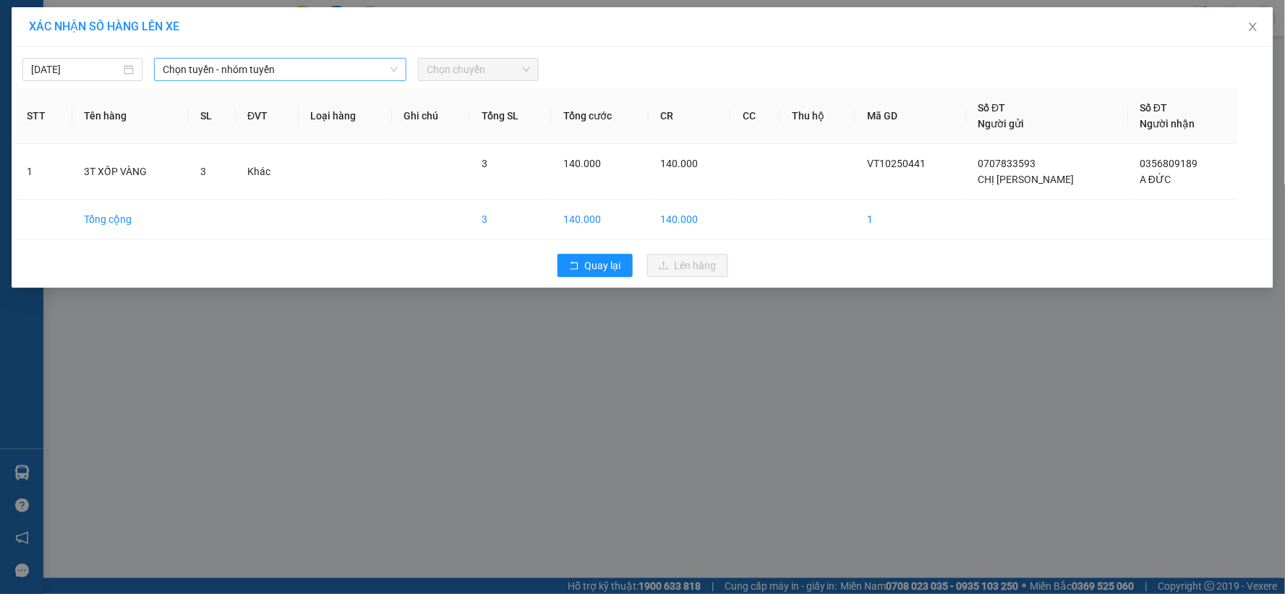
click at [219, 75] on span "Chọn tuyến - nhóm tuyến" at bounding box center [280, 70] width 235 height 22
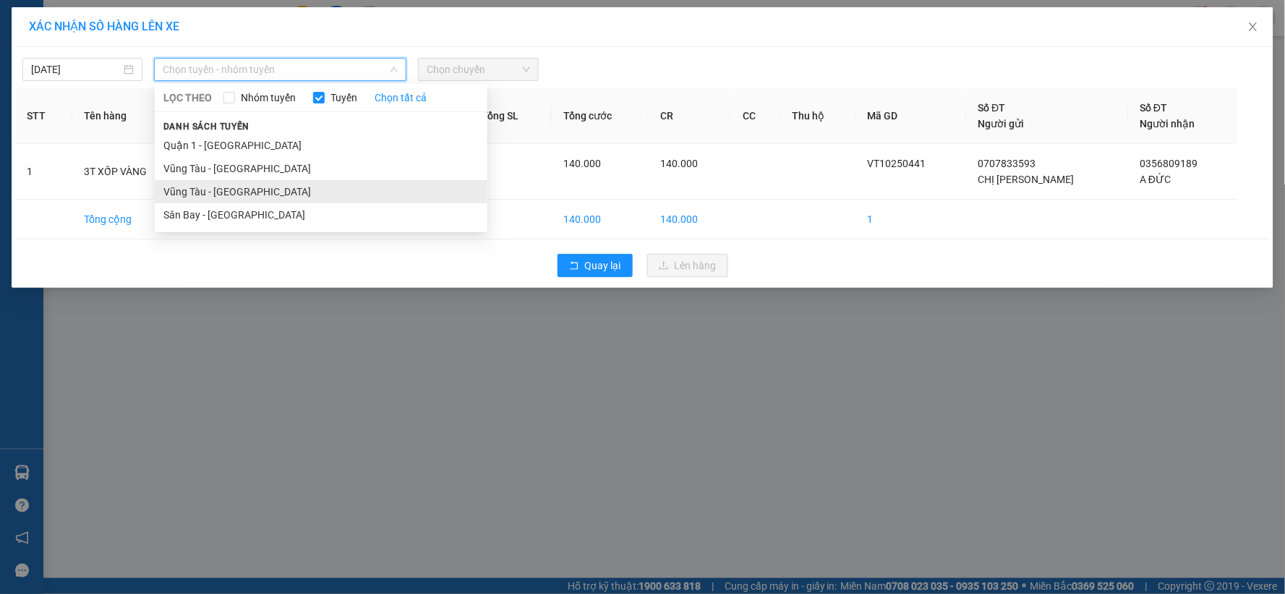
click at [211, 190] on li "Vũng Tàu - Sân Bay" at bounding box center [321, 191] width 333 height 23
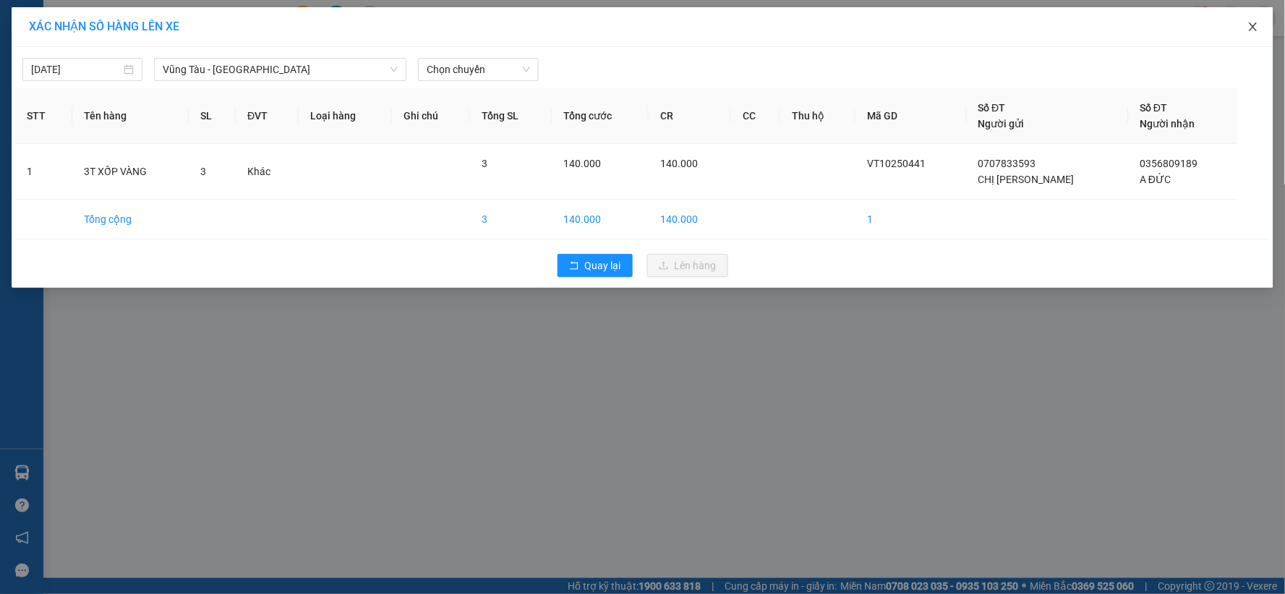
click at [1247, 26] on span "Close" at bounding box center [1253, 27] width 40 height 40
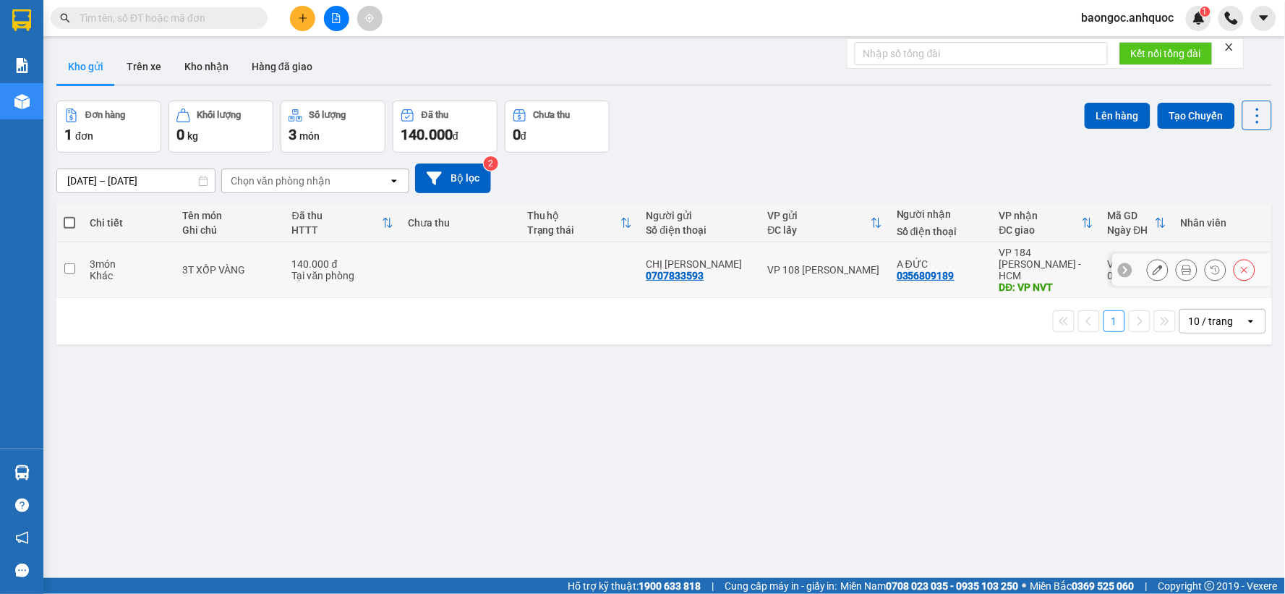
click at [81, 268] on td at bounding box center [69, 270] width 26 height 56
checkbox input "true"
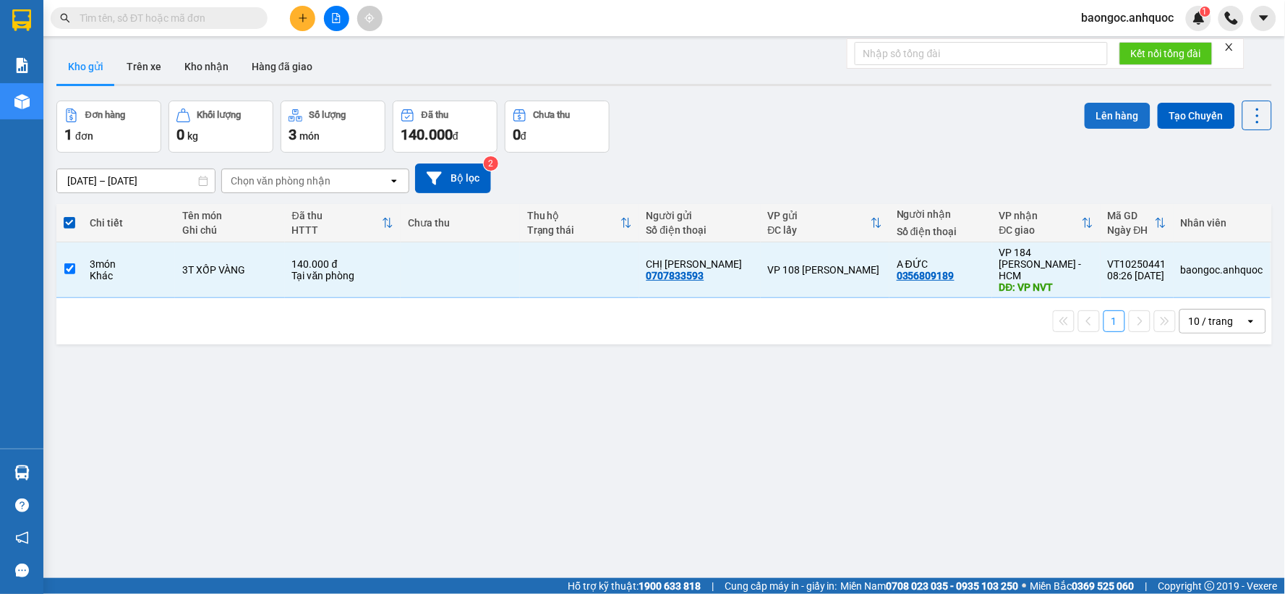
click at [1121, 107] on button "Lên hàng" at bounding box center [1118, 116] width 66 height 26
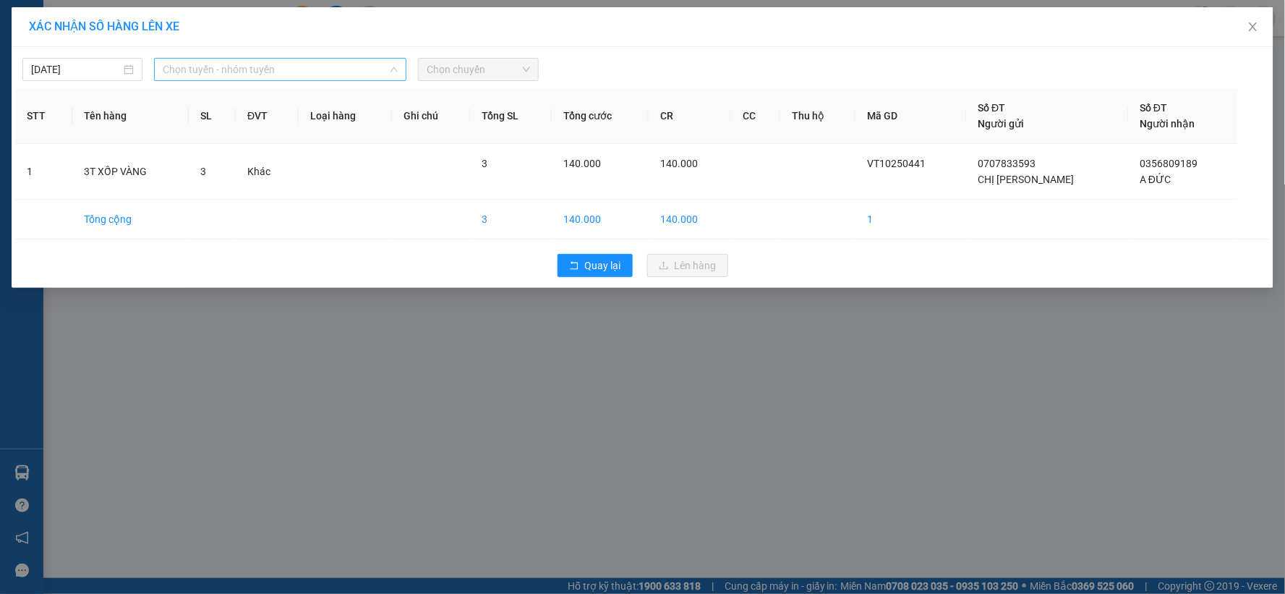
click at [251, 72] on span "Chọn tuyến - nhóm tuyến" at bounding box center [280, 70] width 235 height 22
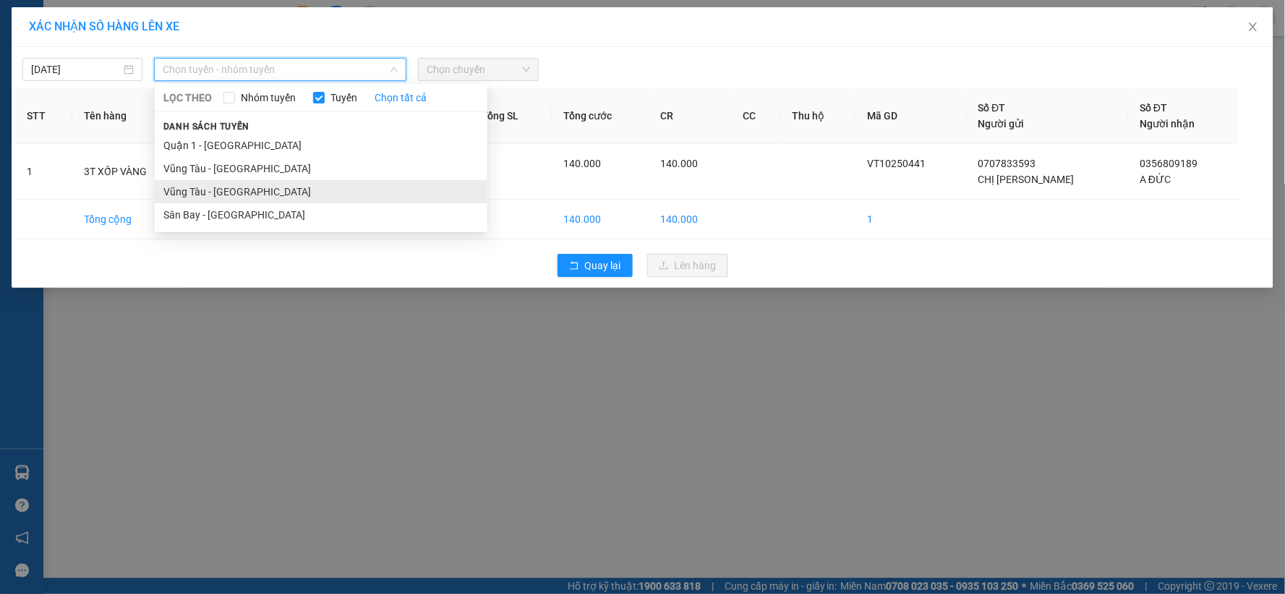
click at [239, 189] on li "Vũng Tàu - Sân Bay" at bounding box center [321, 191] width 333 height 23
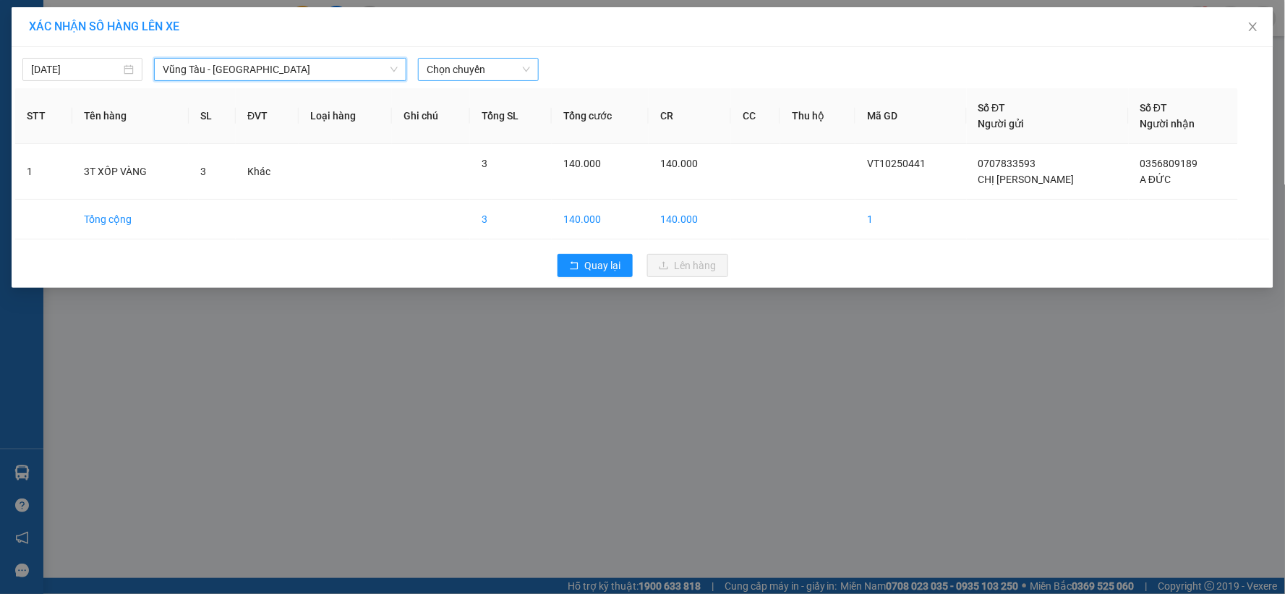
click at [485, 63] on span "Chọn chuyến" at bounding box center [478, 70] width 103 height 22
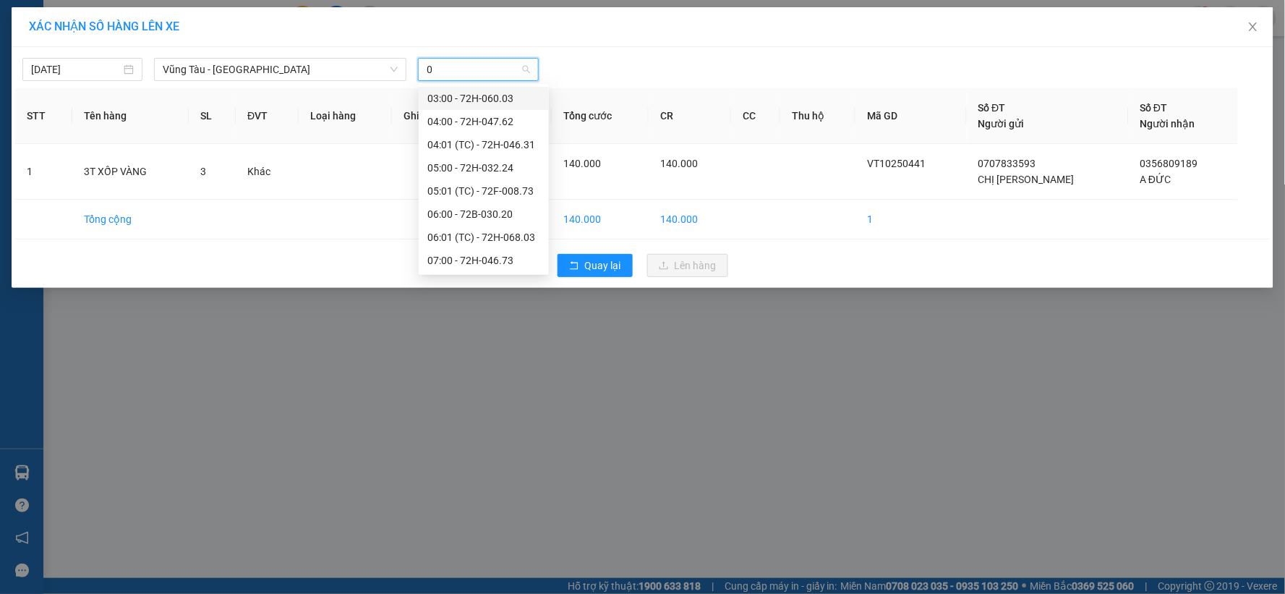
type input "09"
click at [486, 104] on div "09:00 - 72F-004.39" at bounding box center [483, 98] width 113 height 16
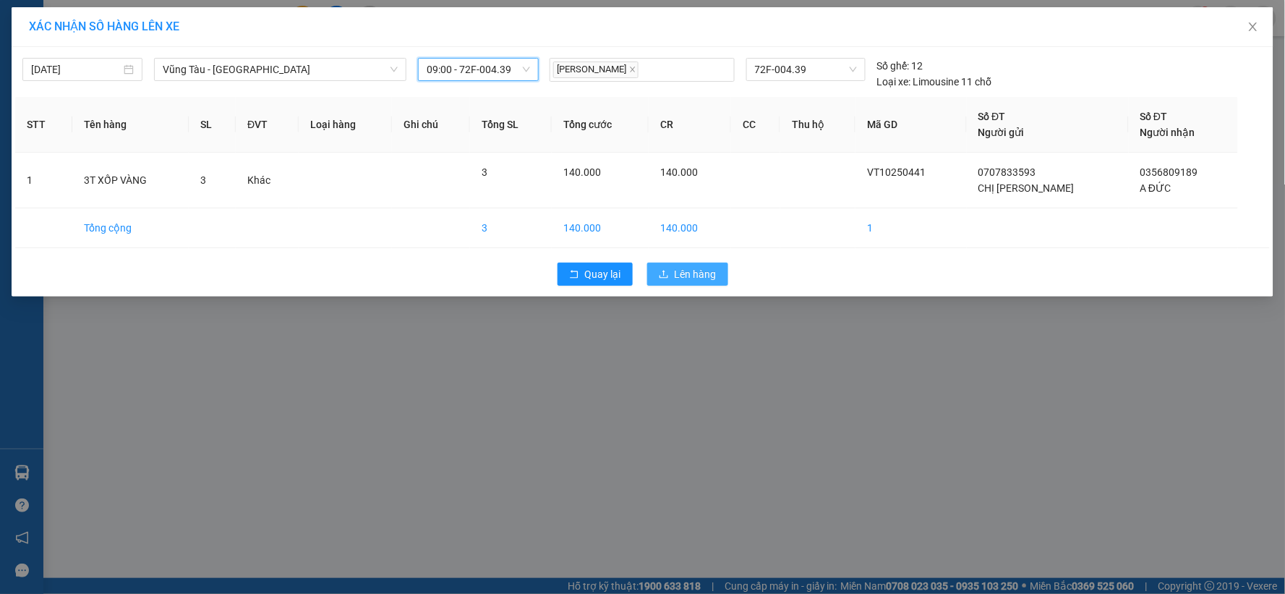
click at [688, 277] on span "Lên hàng" at bounding box center [696, 274] width 42 height 16
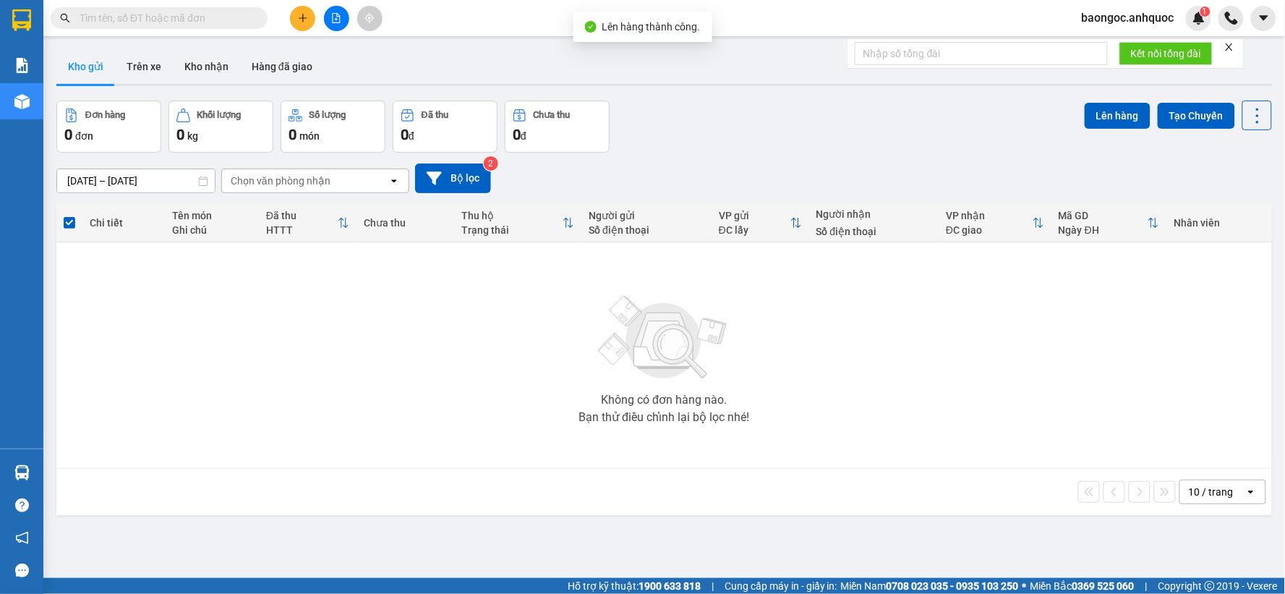
click at [344, 20] on button at bounding box center [336, 18] width 25 height 25
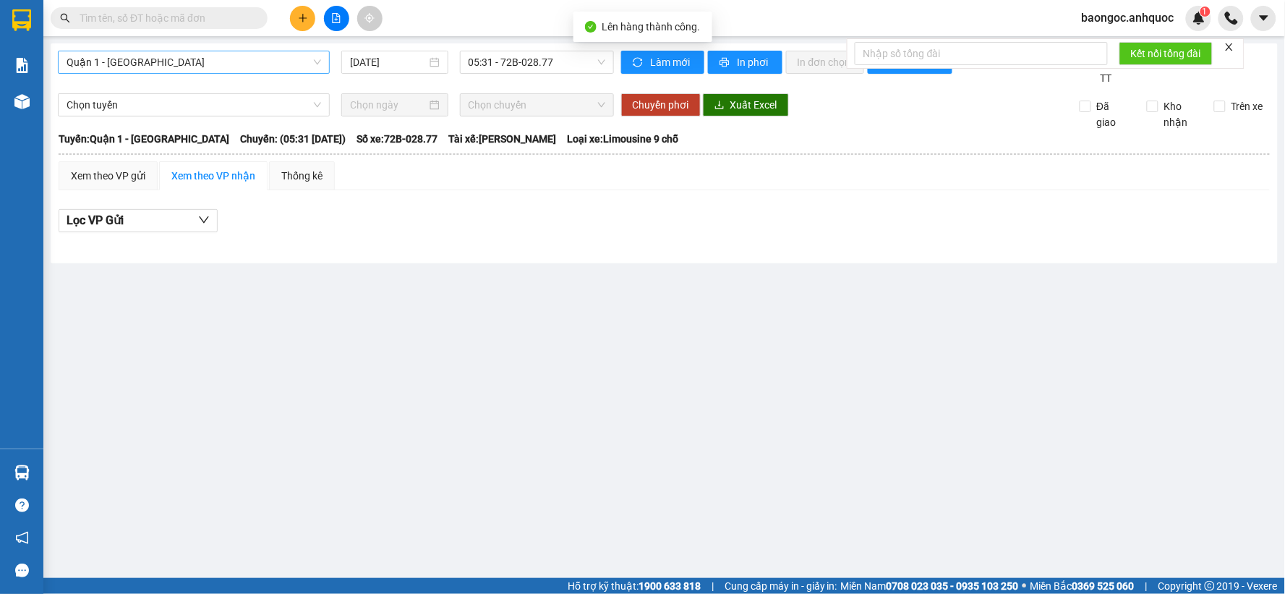
click at [198, 62] on span "Quận 1 - Vũng Tàu" at bounding box center [194, 62] width 255 height 22
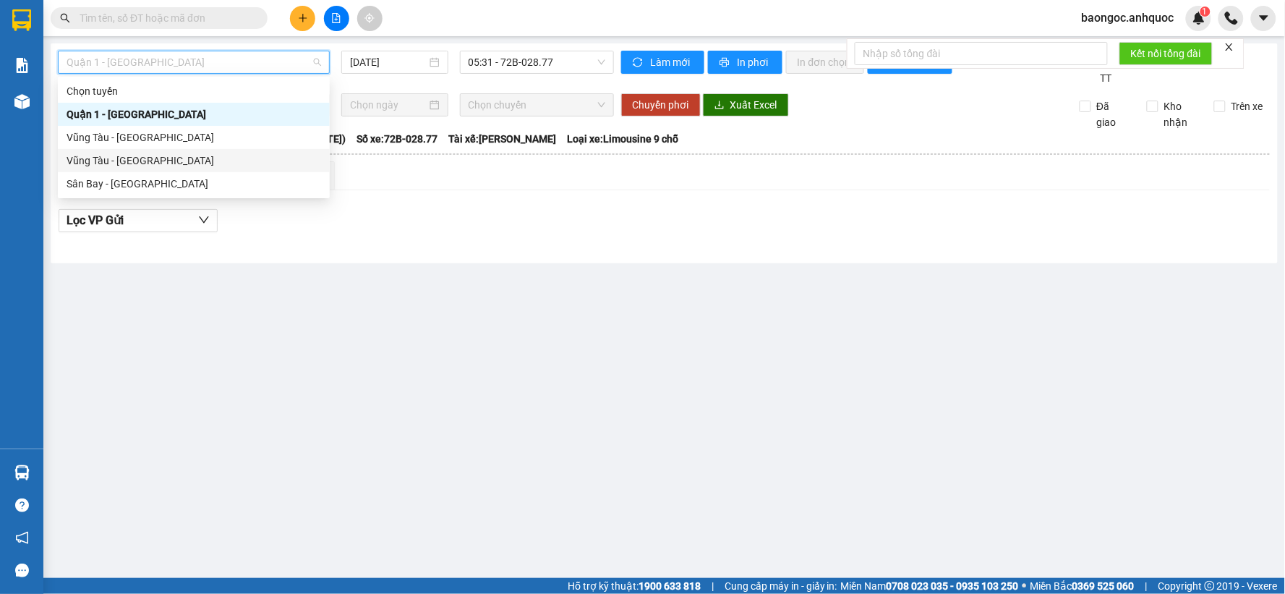
click at [147, 162] on div "Vũng Tàu - Sân Bay" at bounding box center [194, 161] width 255 height 16
type input "13/10/2025"
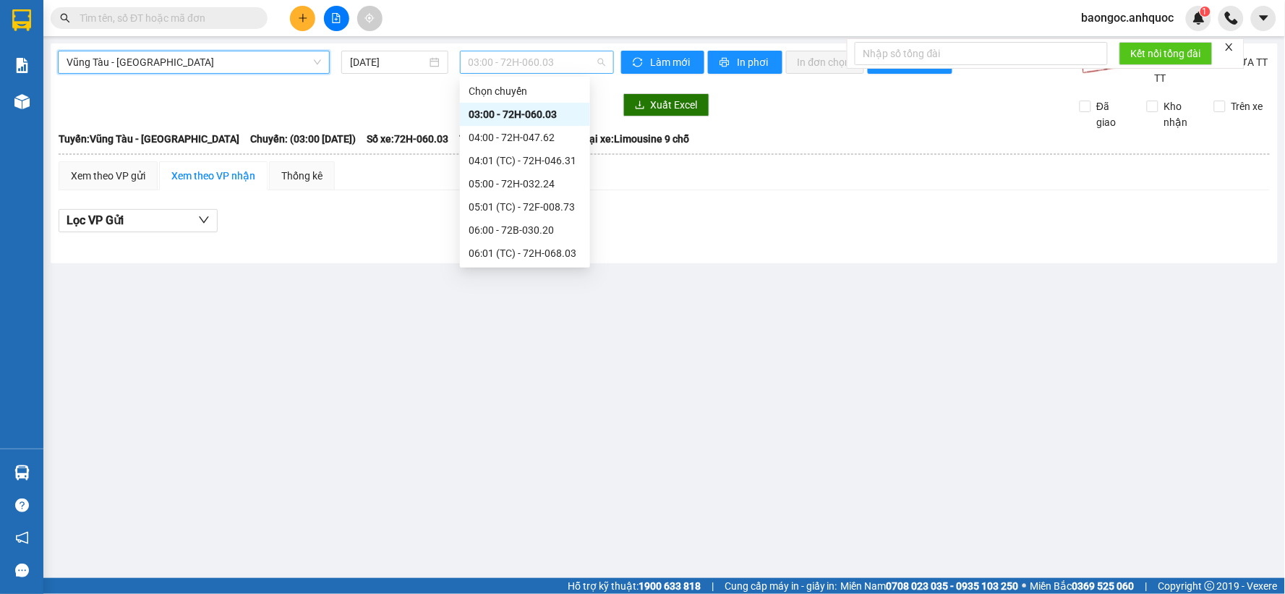
click at [521, 63] on span "03:00 - 72H-060.03" at bounding box center [537, 62] width 137 height 22
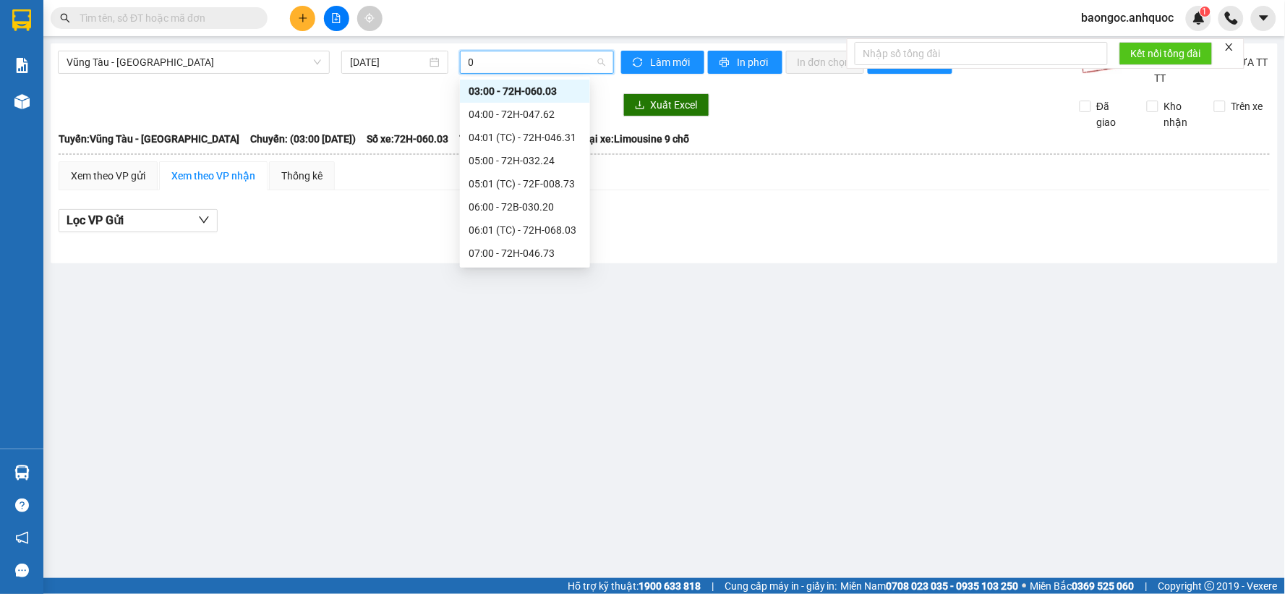
type input "09"
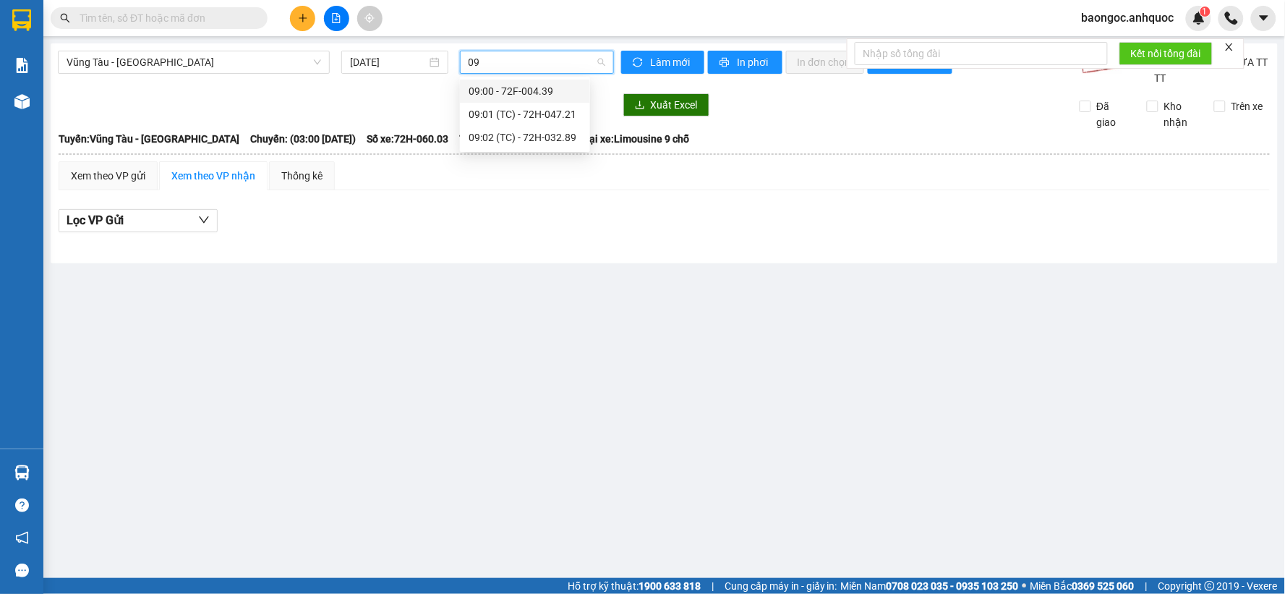
click at [532, 92] on div "09:00 - 72F-004.39" at bounding box center [525, 91] width 113 height 16
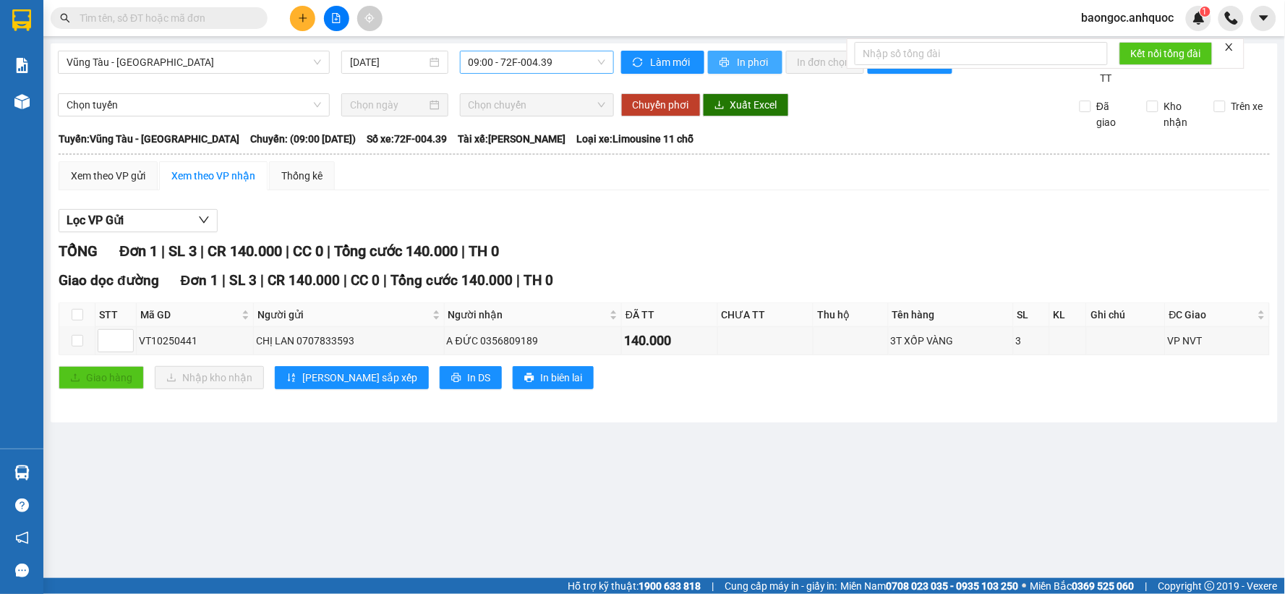
click at [748, 69] on span "In phơi" at bounding box center [754, 62] width 33 height 16
click at [1151, 20] on span "baongoc.anhquoc" at bounding box center [1128, 18] width 116 height 18
click at [1140, 48] on span "Đăng xuất" at bounding box center [1134, 45] width 85 height 16
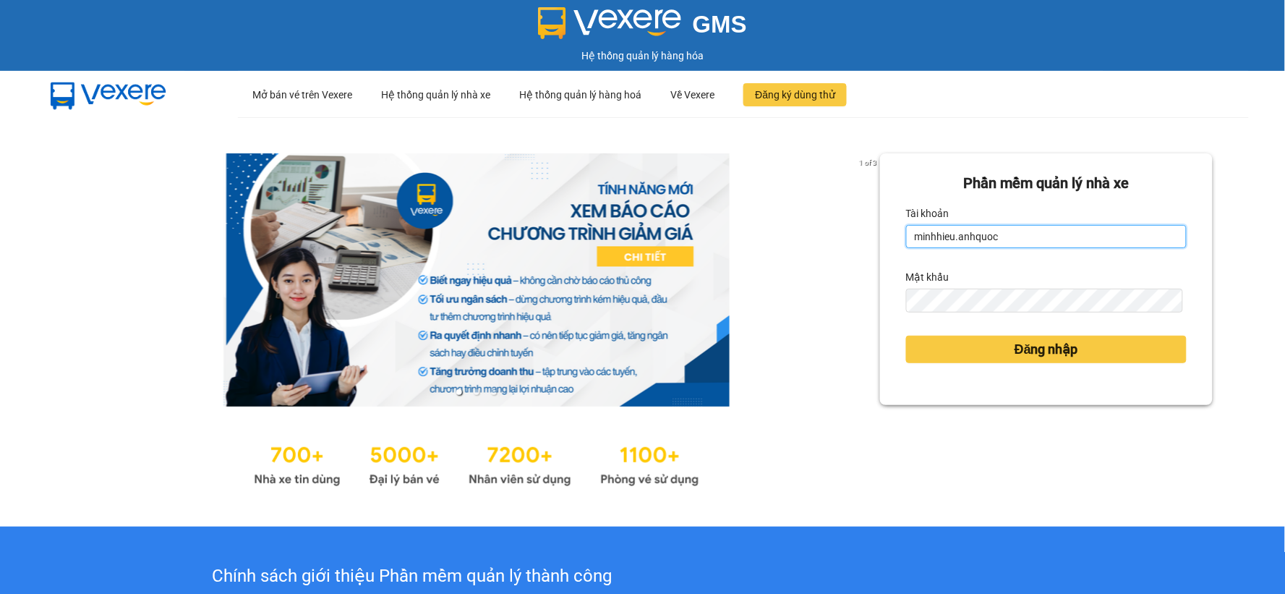
drag, startPoint x: 1010, startPoint y: 243, endPoint x: 890, endPoint y: 242, distance: 119.3
click at [890, 242] on div "Phần mềm quản lý nhà xe Tài khoản minhhieu.anhquoc Mật khẩu Đăng nhập" at bounding box center [1046, 279] width 333 height 252
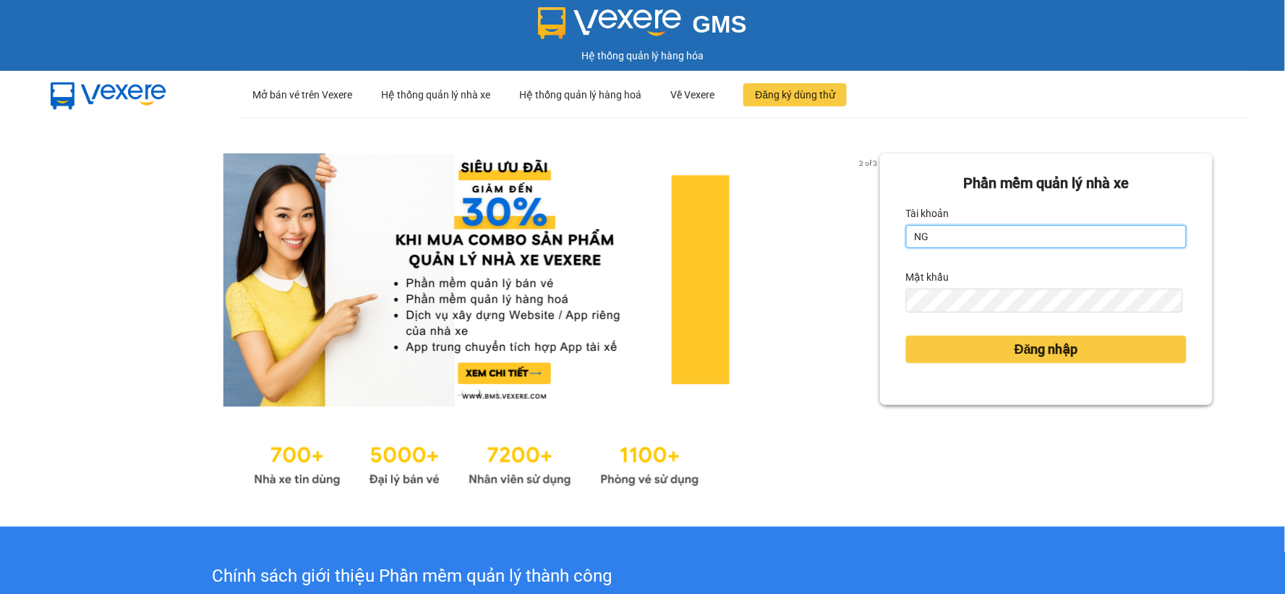
type input "ngoctrang.anhquoc"
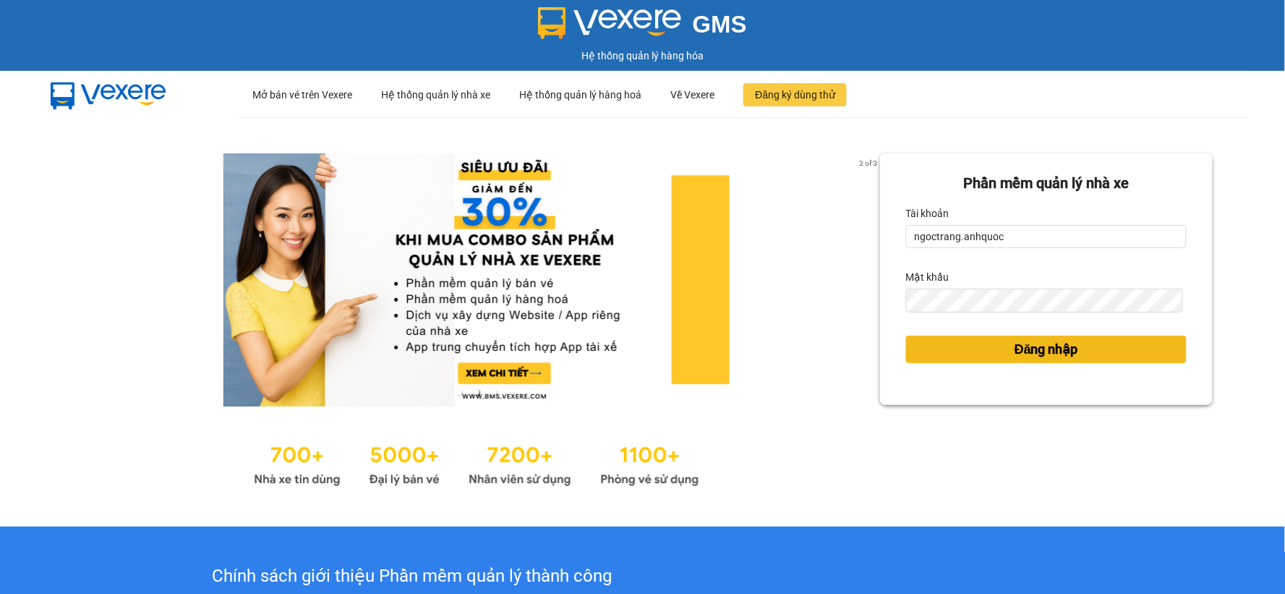
click at [1015, 349] on span "Đăng nhập" at bounding box center [1047, 349] width 64 height 20
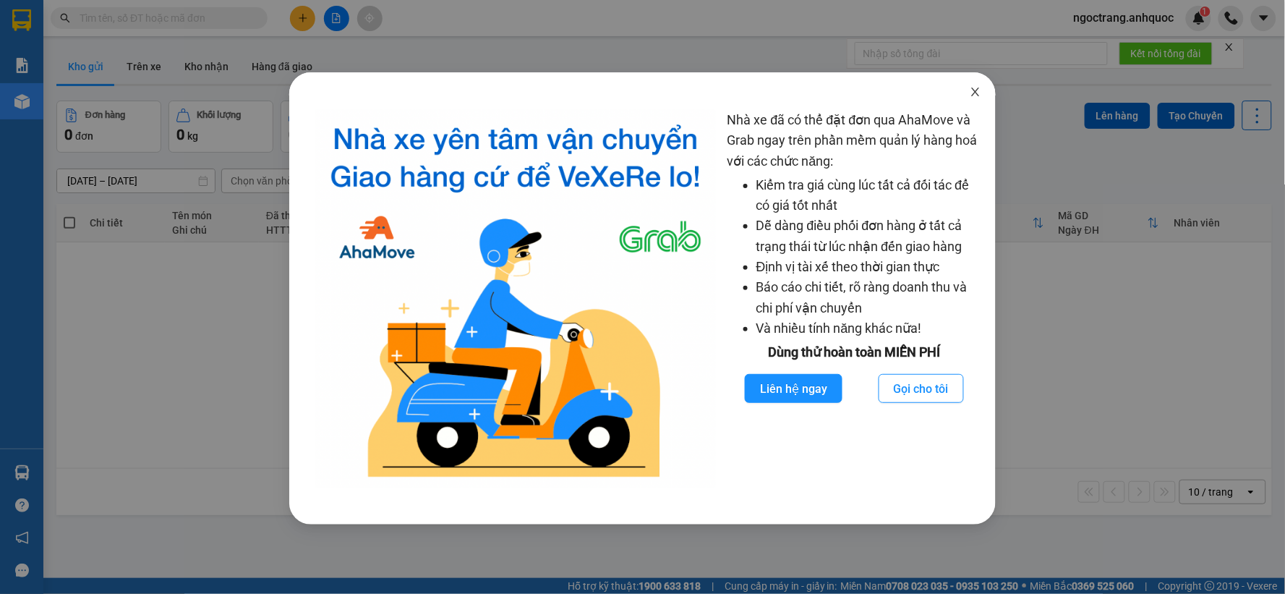
click at [976, 90] on icon "close" at bounding box center [976, 92] width 12 height 12
